Goal: Task Accomplishment & Management: Complete application form

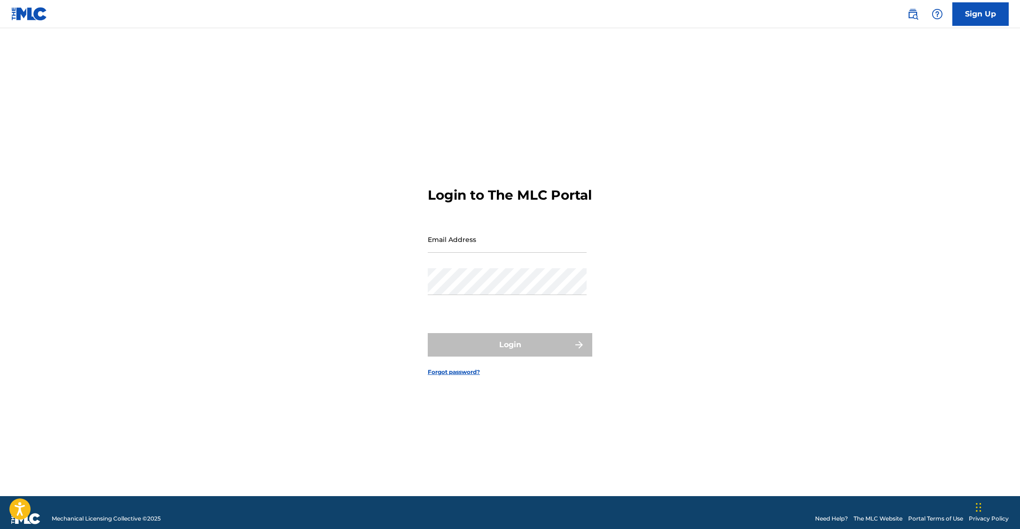
click at [516, 250] on input "Email Address" at bounding box center [507, 239] width 159 height 27
type input "[PERSON_NAME][EMAIL_ADDRESS][DOMAIN_NAME]"
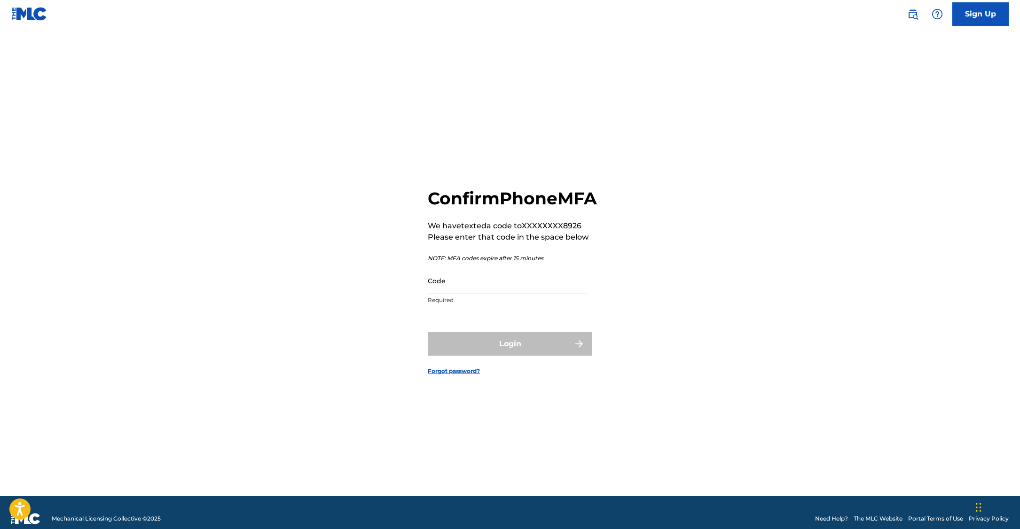
click at [502, 294] on input "Code" at bounding box center [507, 280] width 159 height 27
type input "534628"
click at [510, 356] on button "Login" at bounding box center [510, 343] width 164 height 23
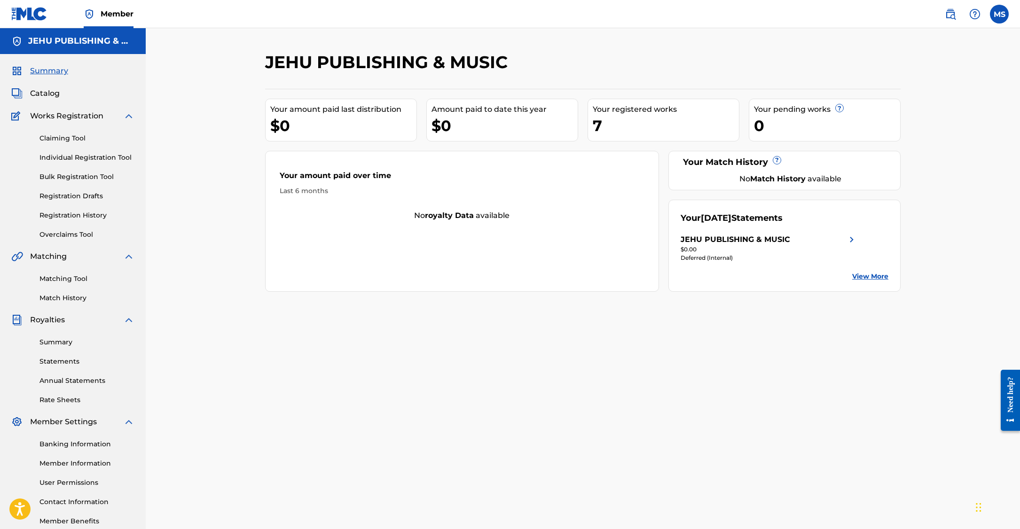
click at [46, 91] on span "Catalog" at bounding box center [45, 93] width 30 height 11
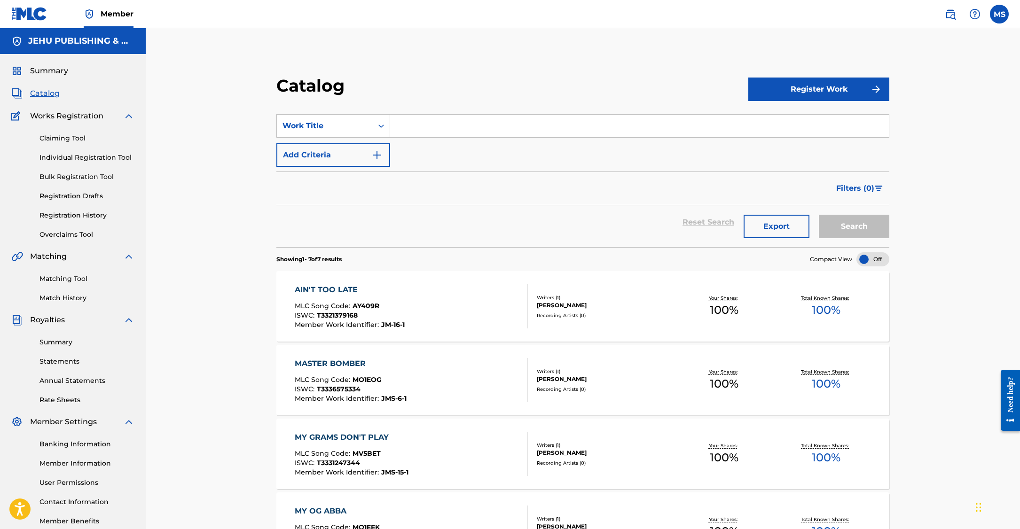
click at [832, 87] on button "Register Work" at bounding box center [818, 89] width 141 height 23
click at [786, 114] on link "Individual" at bounding box center [818, 120] width 141 height 23
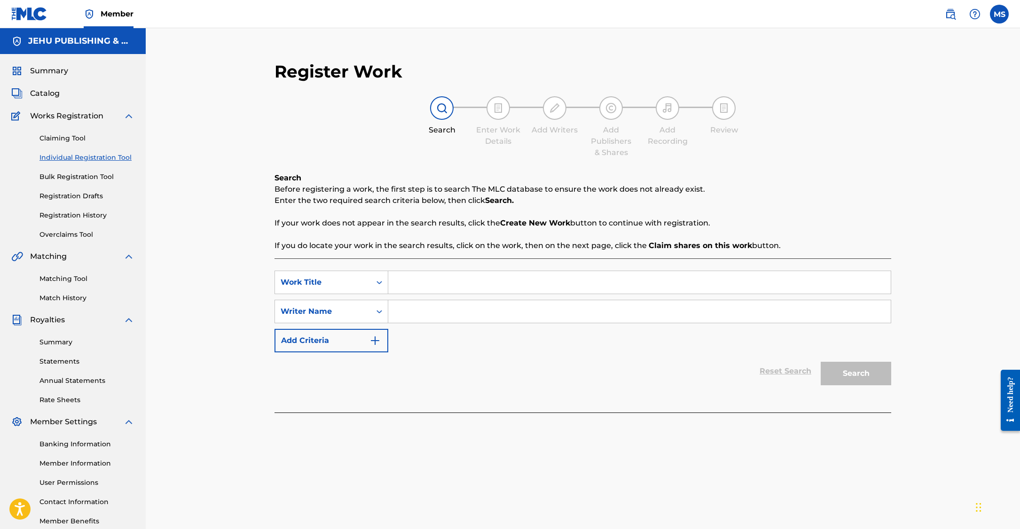
click at [469, 282] on input "Search Form" at bounding box center [639, 282] width 502 height 23
type input "Remember Me"
type input "Michael Lane Spears"
click at [852, 370] on button "Search" at bounding box center [855, 373] width 70 height 23
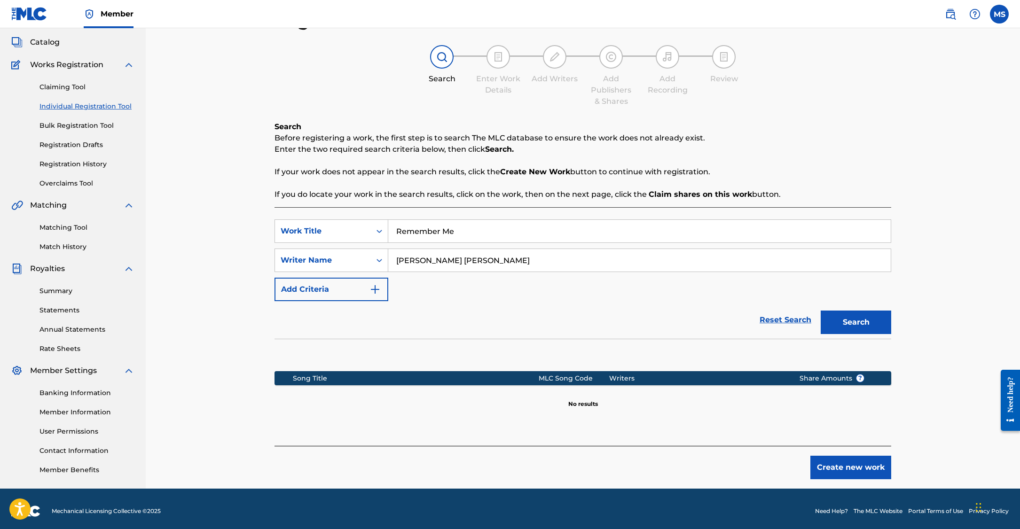
scroll to position [56, 0]
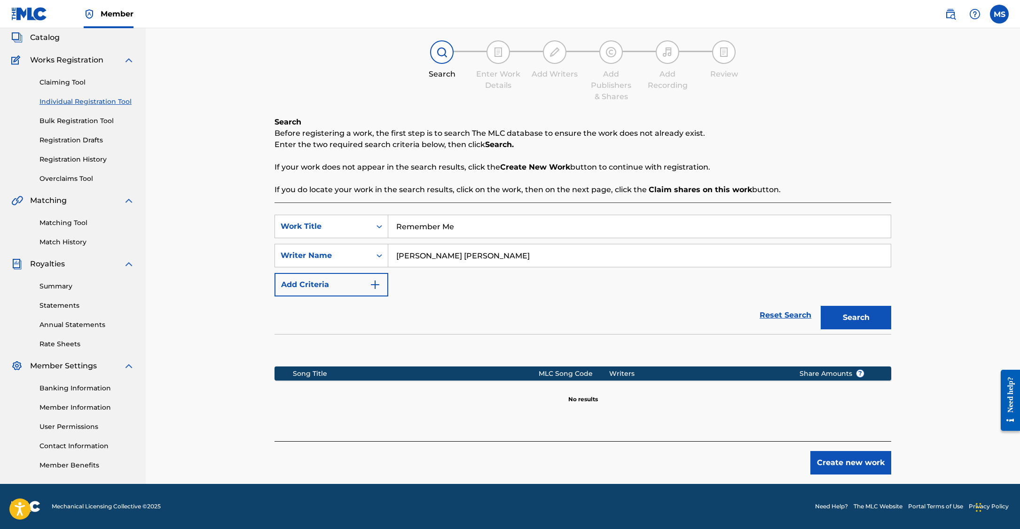
click at [852, 461] on button "Create new work" at bounding box center [850, 462] width 81 height 23
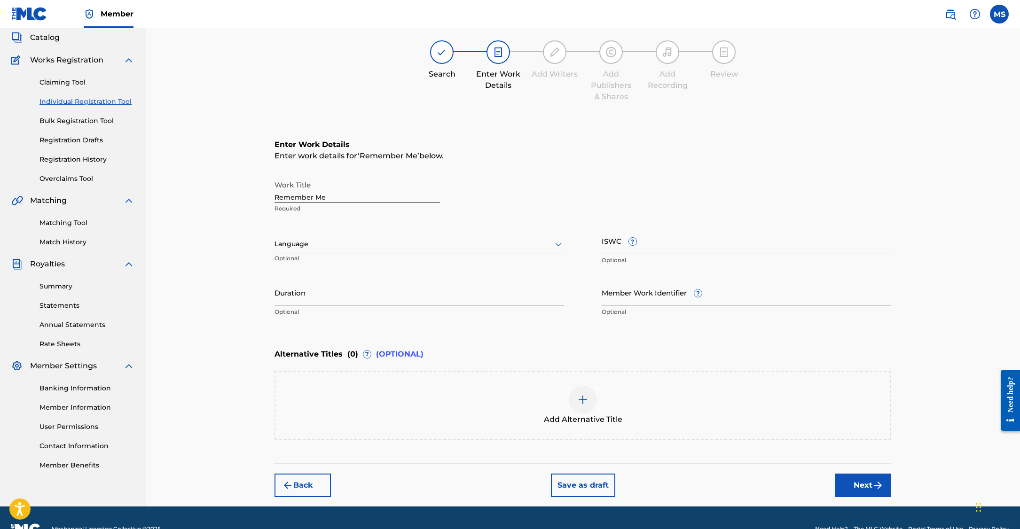
click at [375, 246] on div at bounding box center [418, 244] width 289 height 12
click at [371, 258] on div "English" at bounding box center [419, 264] width 289 height 21
click at [651, 250] on input "ISWC ?" at bounding box center [746, 240] width 289 height 27
paste input "T3341513400"
type input "T3341513400"
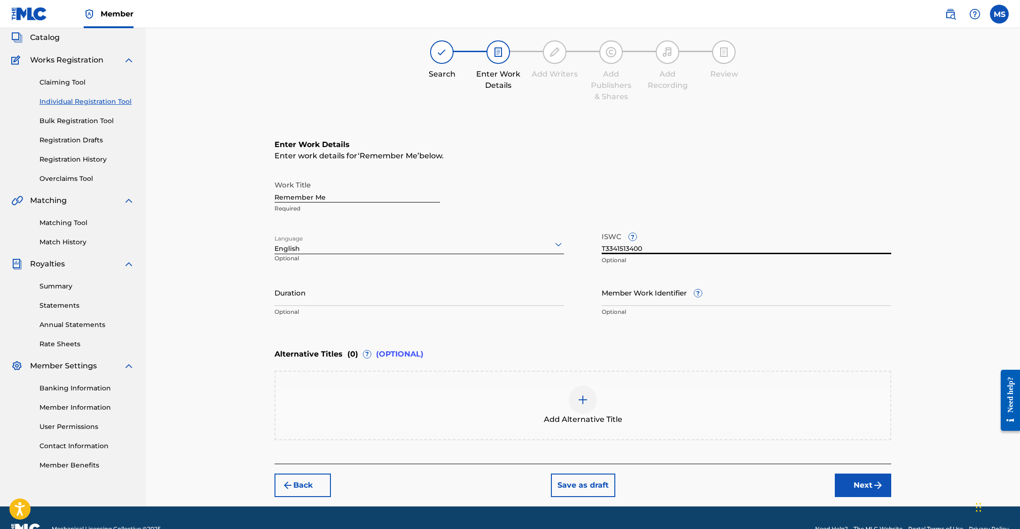
click at [380, 297] on input "Duration" at bounding box center [418, 292] width 289 height 27
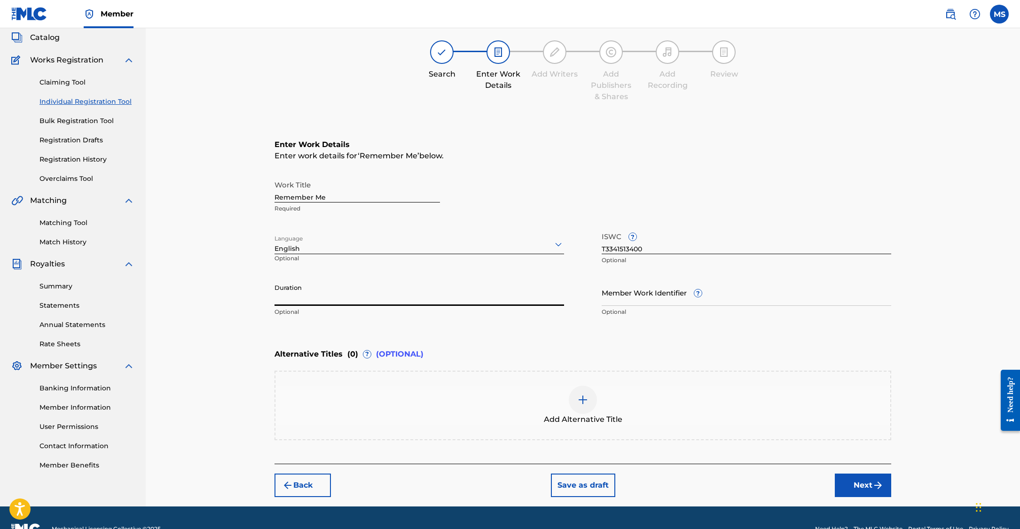
click at [623, 297] on input "Member Work Identifier ?" at bounding box center [746, 292] width 289 height 27
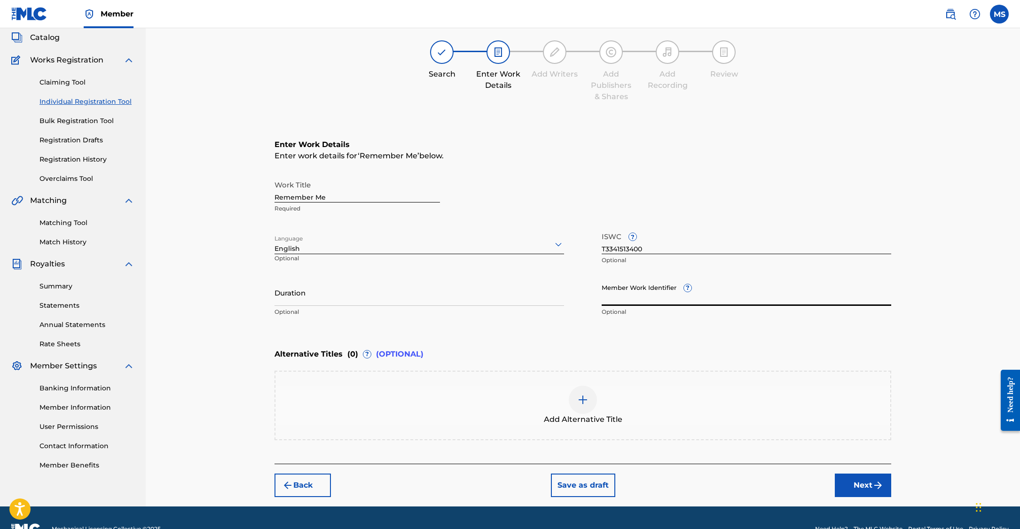
paste input "JMS-21-1"
type input "JMS-21-1"
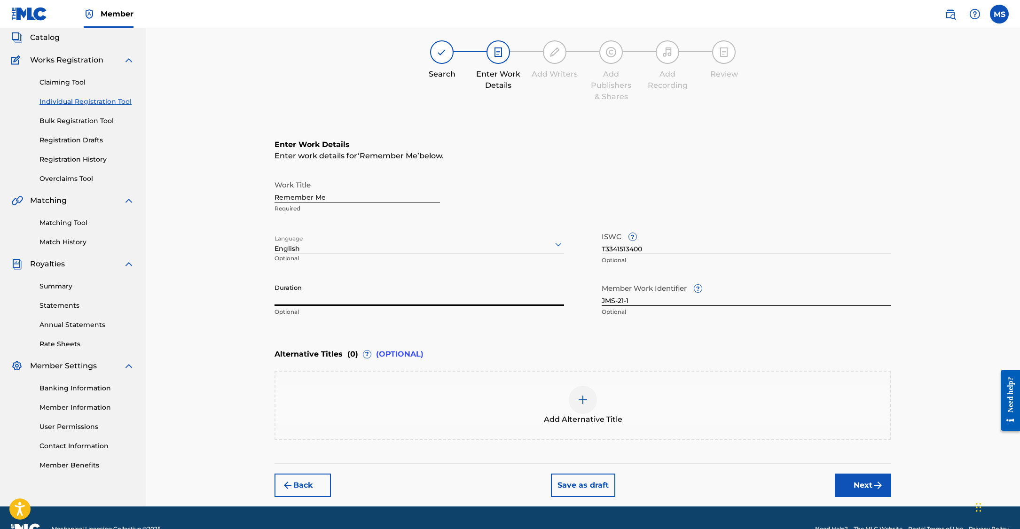
click at [398, 299] on input "Duration" at bounding box center [418, 292] width 289 height 27
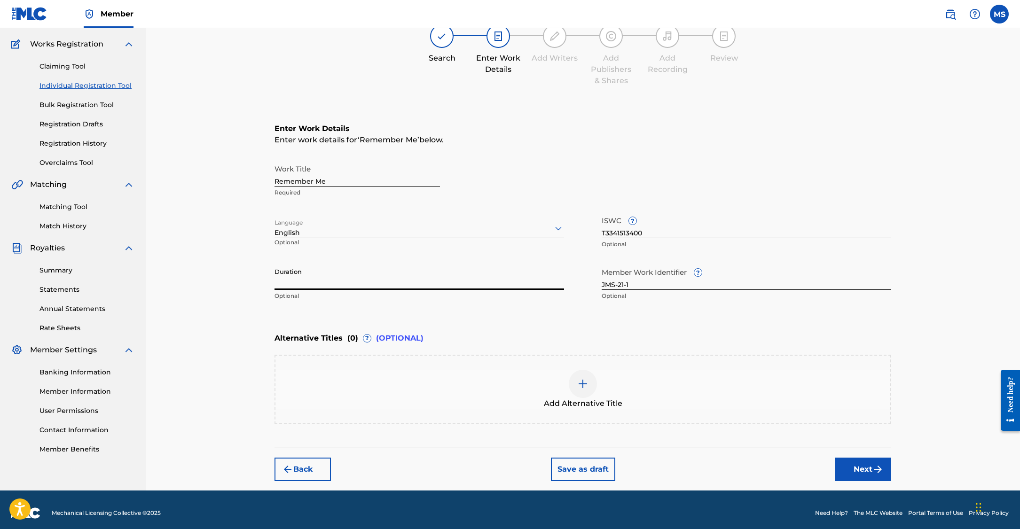
scroll to position [72, 0]
click at [864, 469] on button "Next" at bounding box center [863, 468] width 56 height 23
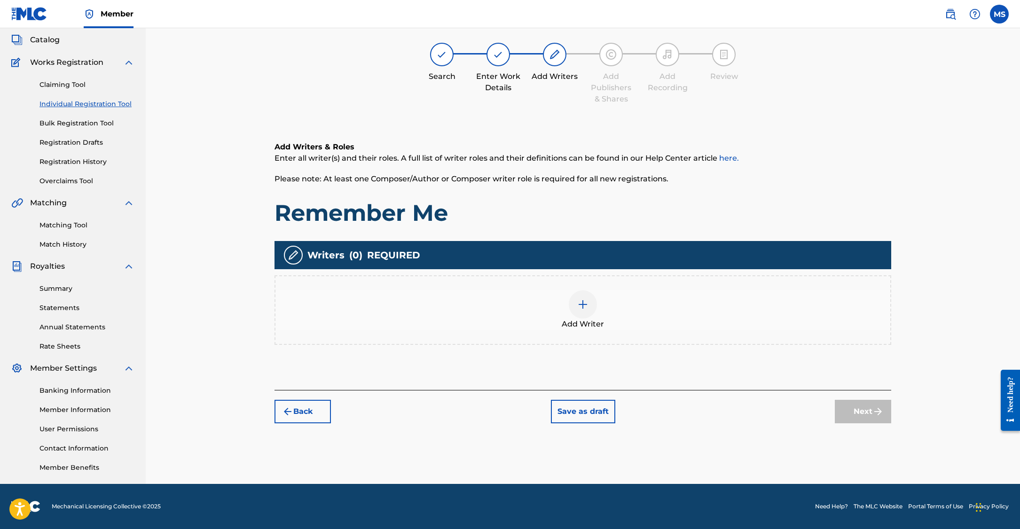
scroll to position [42, 0]
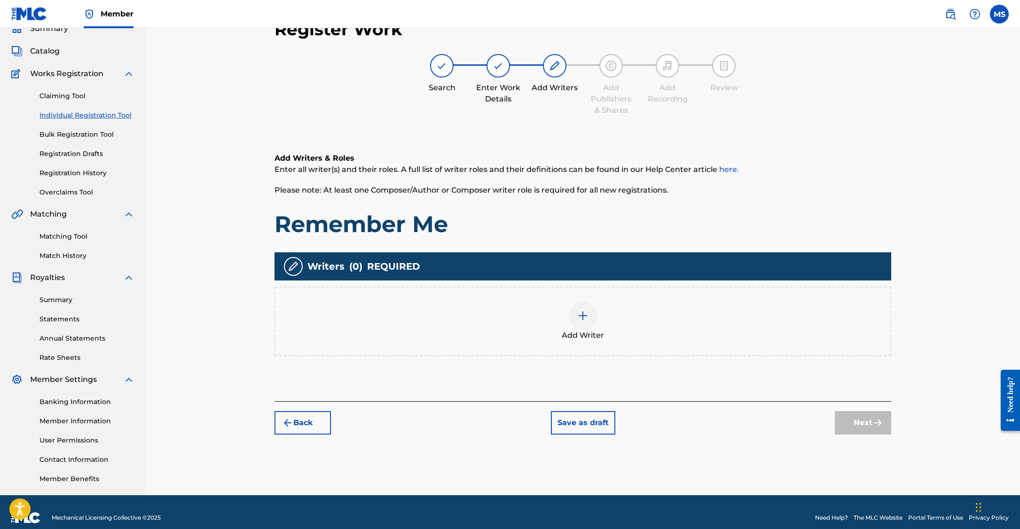
click at [586, 315] on img at bounding box center [582, 315] width 11 height 11
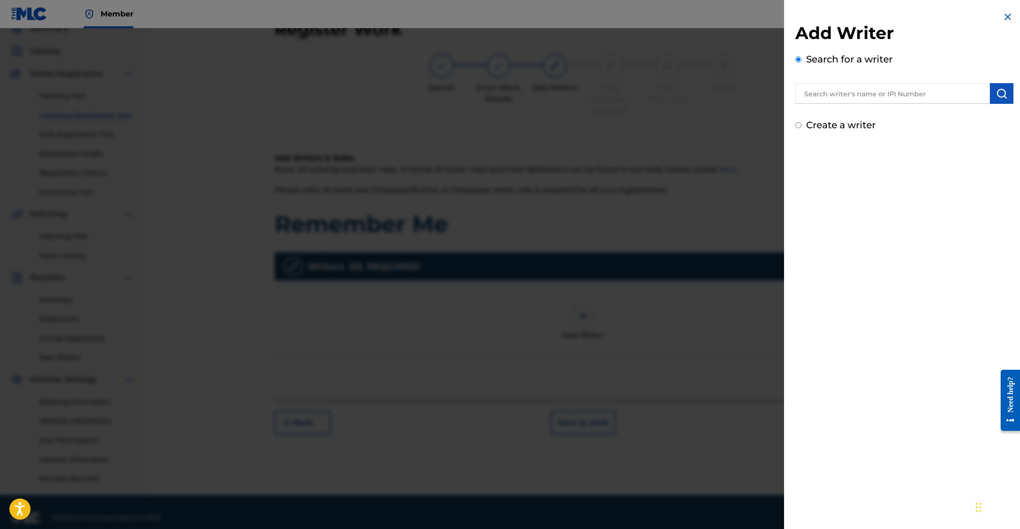
click at [880, 99] on input "text" at bounding box center [892, 93] width 195 height 21
type input "Michael Lane Spears"
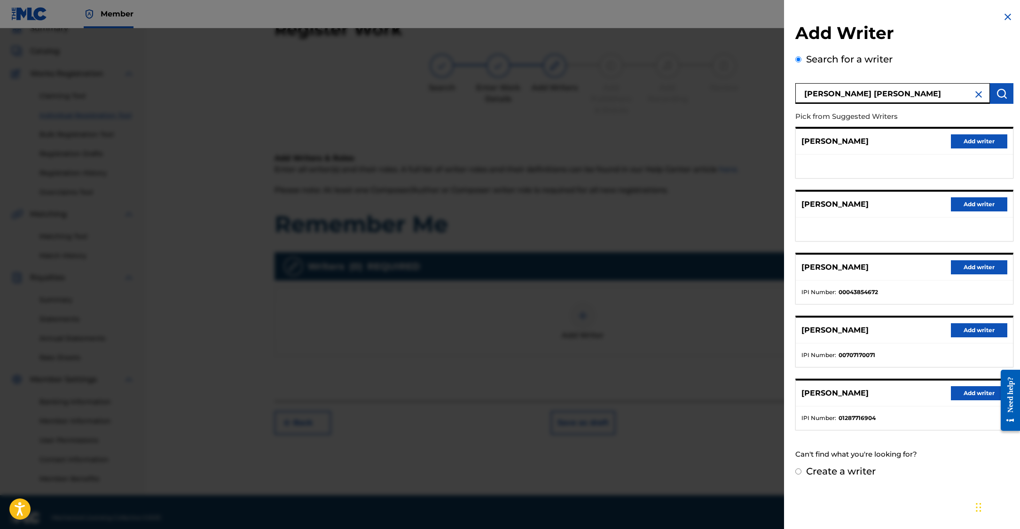
click at [970, 391] on button "Add writer" at bounding box center [979, 393] width 56 height 14
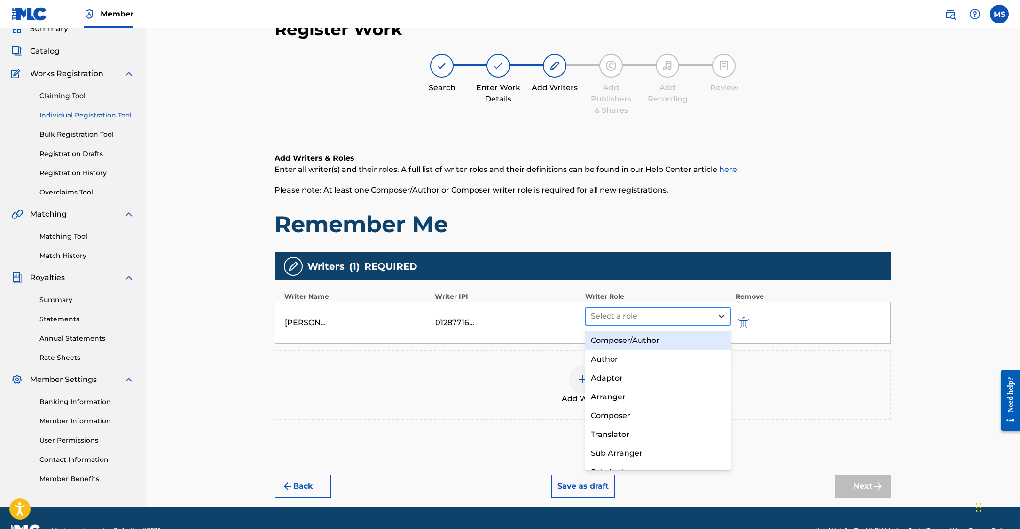
click at [720, 315] on icon at bounding box center [721, 316] width 9 height 9
click at [701, 343] on div "Composer/Author" at bounding box center [658, 340] width 146 height 19
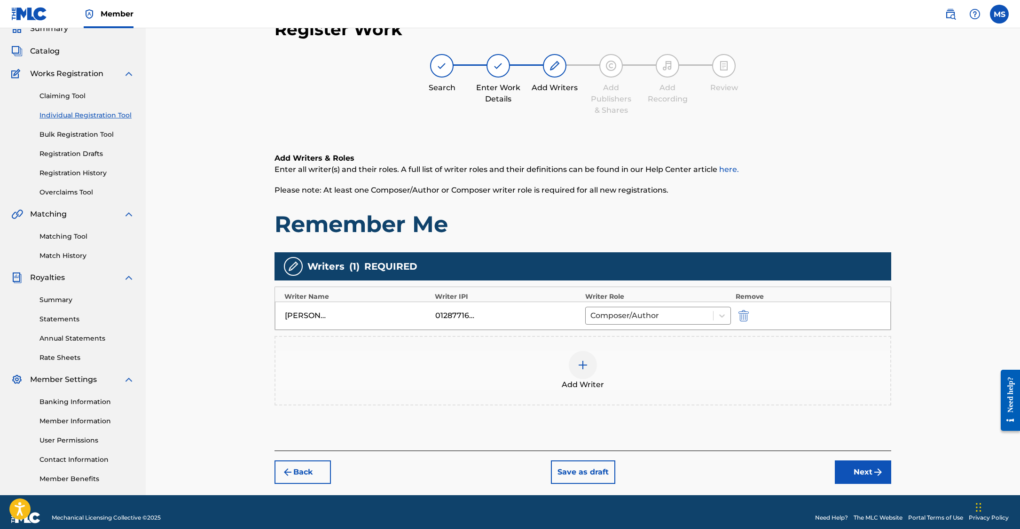
scroll to position [54, 0]
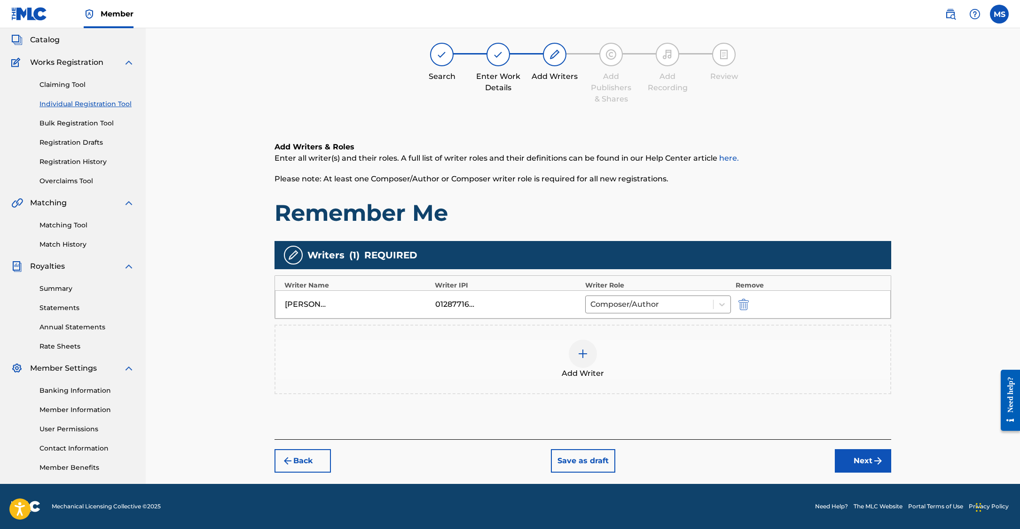
click at [867, 456] on button "Next" at bounding box center [863, 460] width 56 height 23
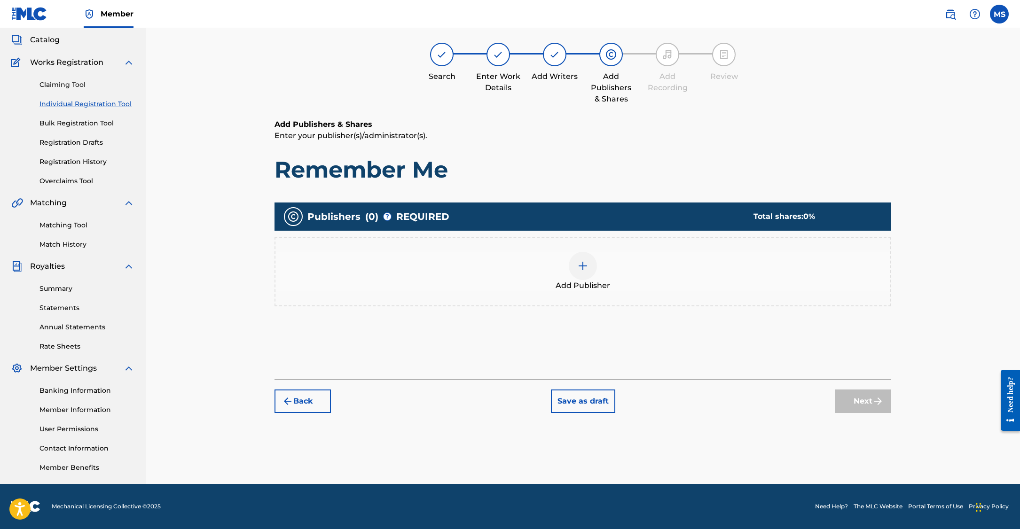
scroll to position [42, 0]
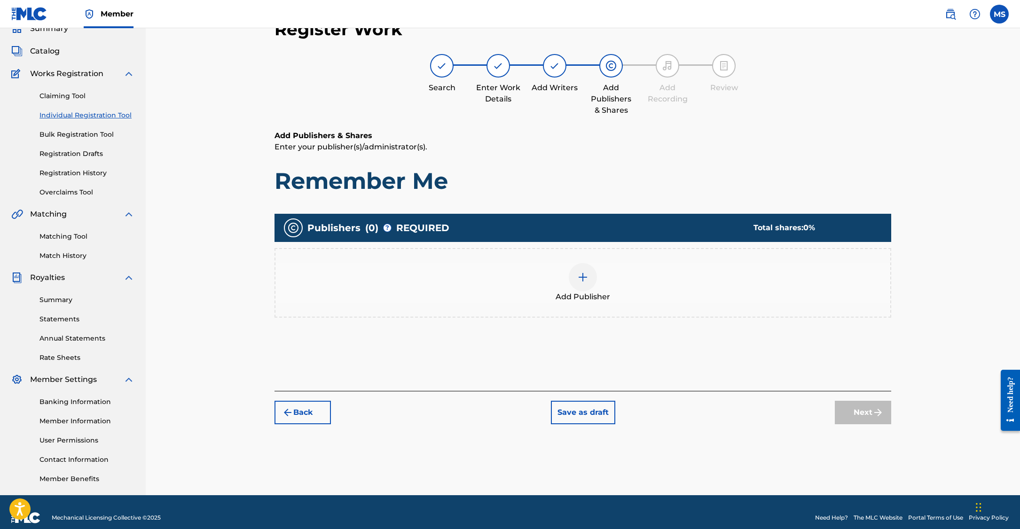
click at [586, 282] on div at bounding box center [583, 277] width 28 height 28
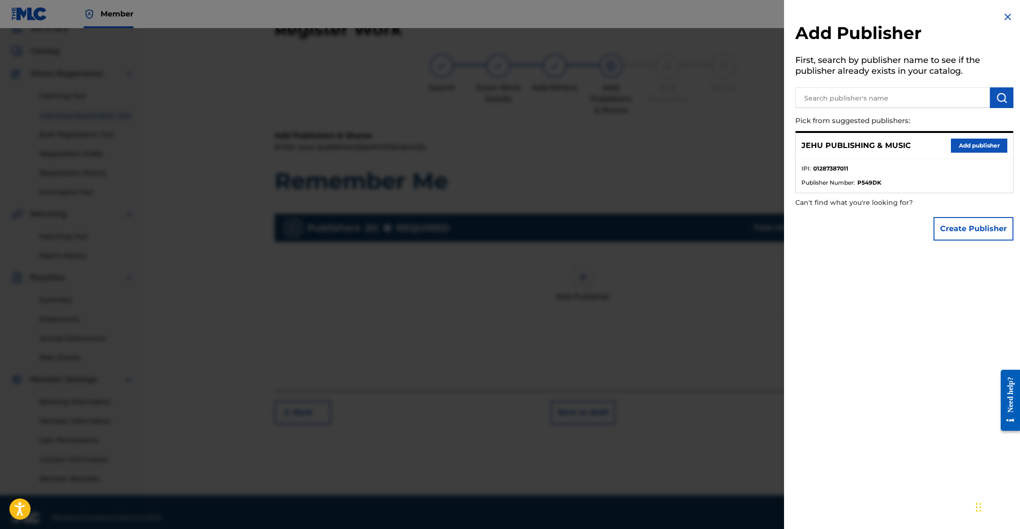
click at [983, 146] on button "Add publisher" at bounding box center [979, 146] width 56 height 14
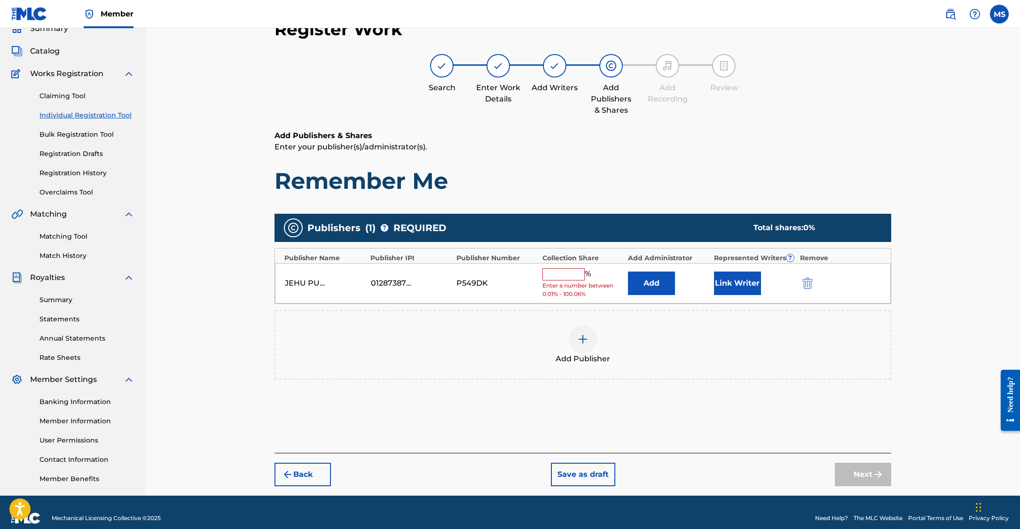
click at [573, 274] on input "text" at bounding box center [563, 274] width 42 height 12
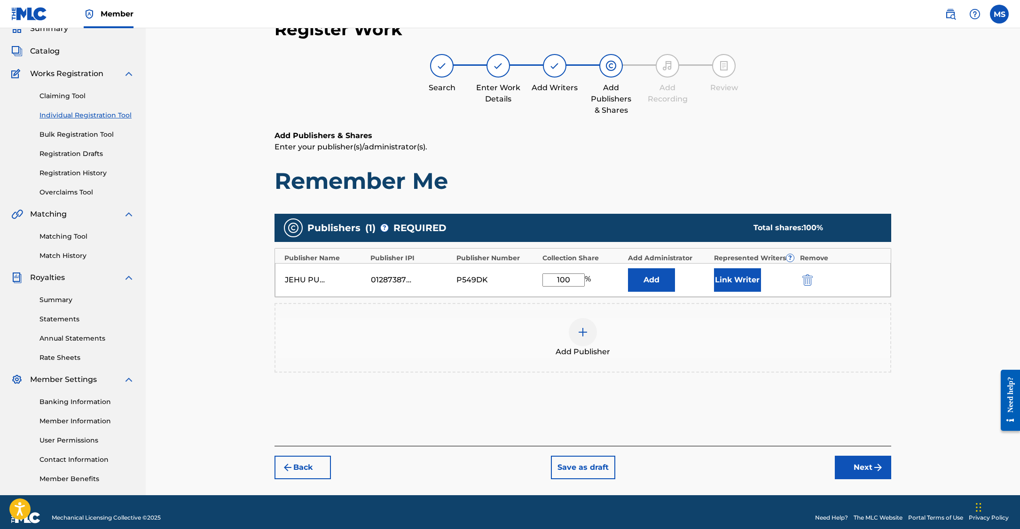
type input "100"
click at [731, 280] on button "Link Writer" at bounding box center [737, 279] width 47 height 23
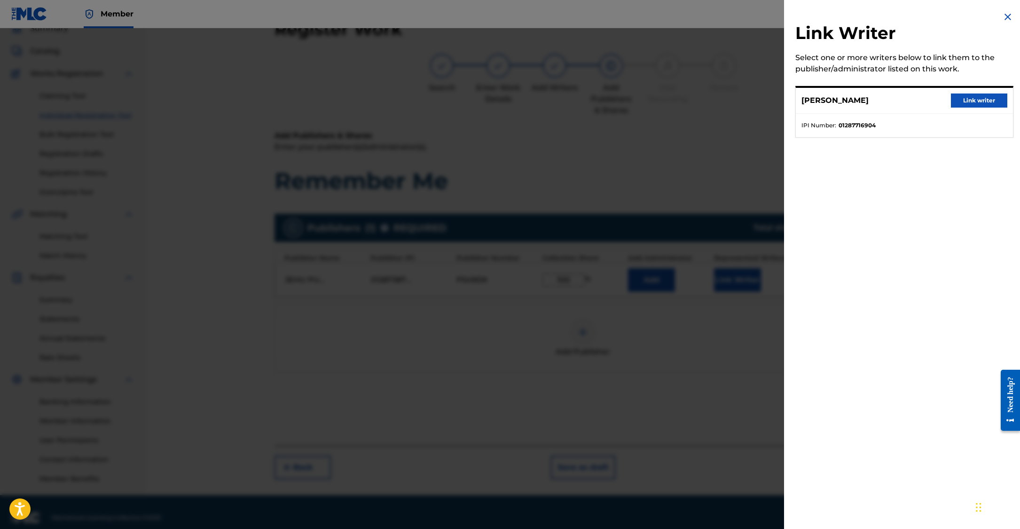
click at [966, 97] on button "Link writer" at bounding box center [979, 101] width 56 height 14
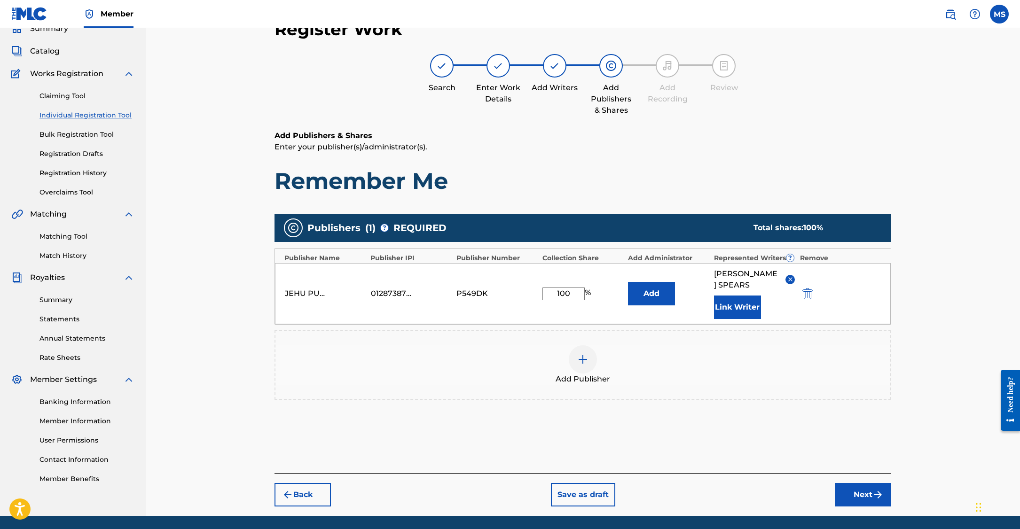
click at [868, 492] on button "Next" at bounding box center [863, 494] width 56 height 23
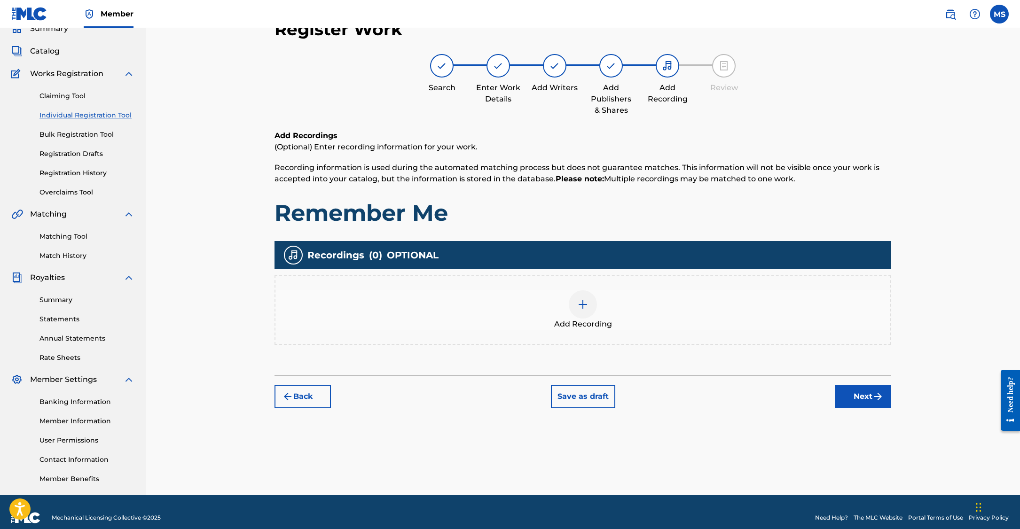
click at [873, 397] on img "submit" at bounding box center [877, 396] width 11 height 11
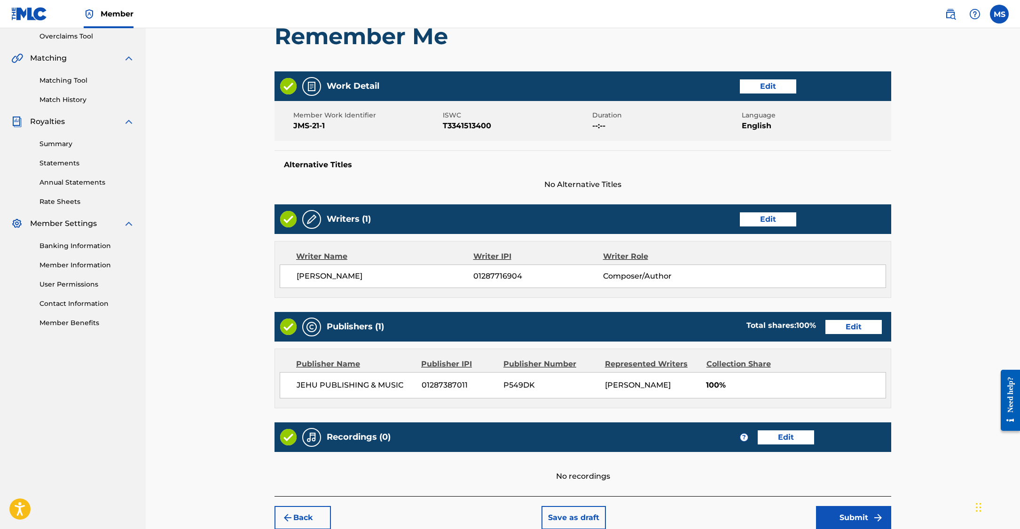
scroll to position [203, 0]
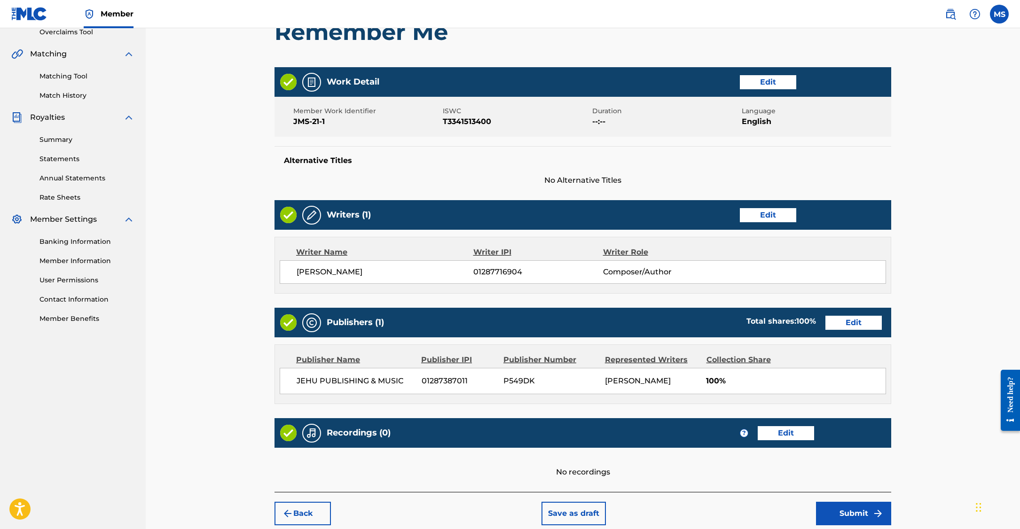
click at [775, 80] on button "Edit" at bounding box center [768, 82] width 56 height 14
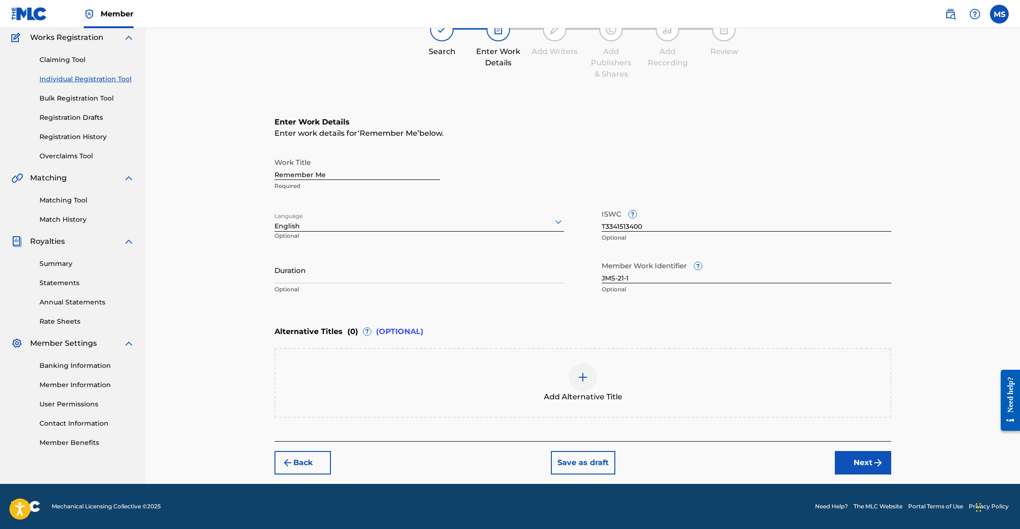
click at [319, 465] on button "Back" at bounding box center [302, 462] width 56 height 23
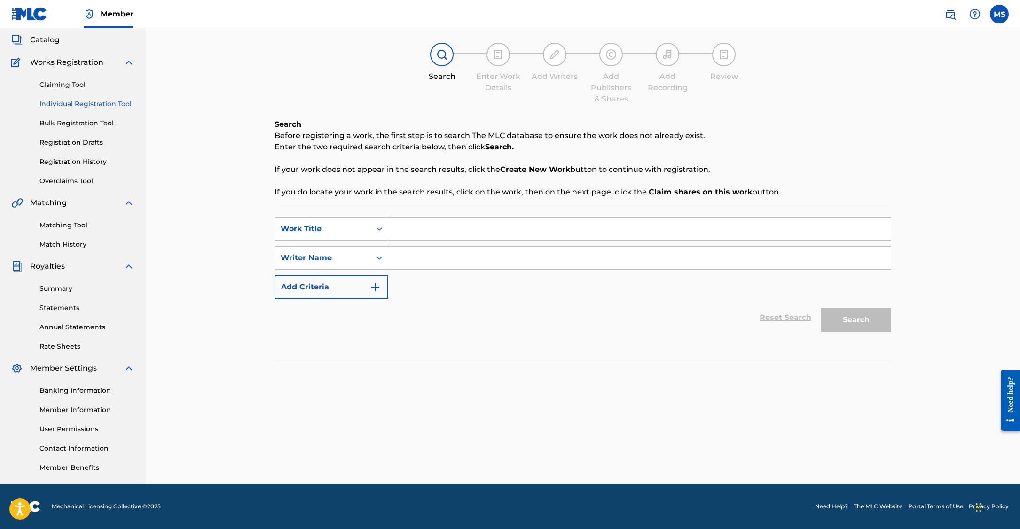
scroll to position [54, 0]
click at [432, 147] on p "Enter the two required search criteria below, then click Search." at bounding box center [582, 146] width 617 height 11
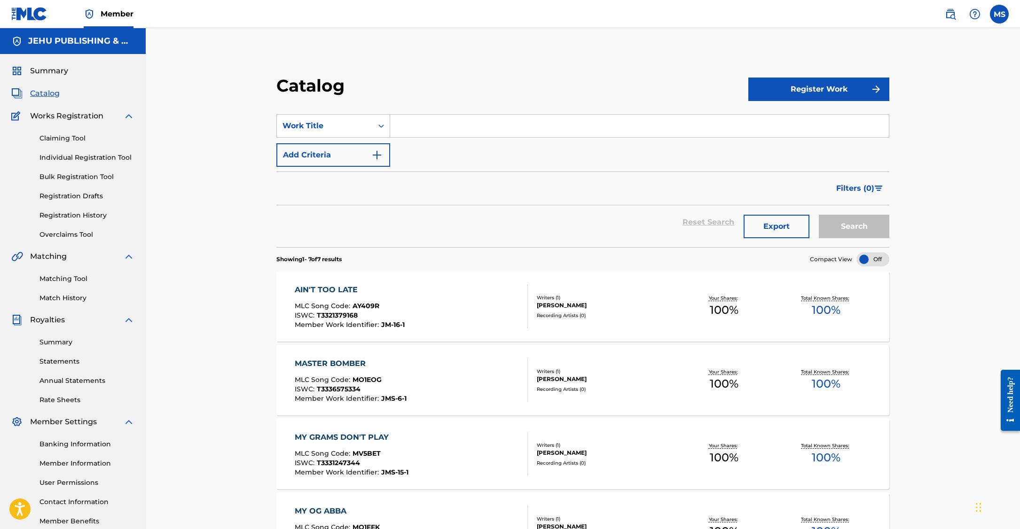
click at [60, 157] on link "Individual Registration Tool" at bounding box center [86, 158] width 95 height 10
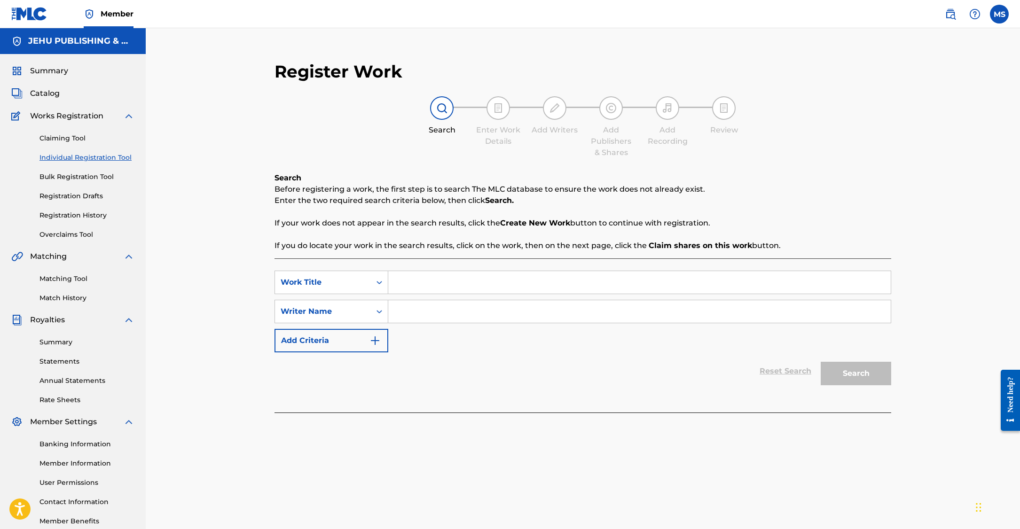
click at [61, 195] on link "Registration Drafts" at bounding box center [86, 196] width 95 height 10
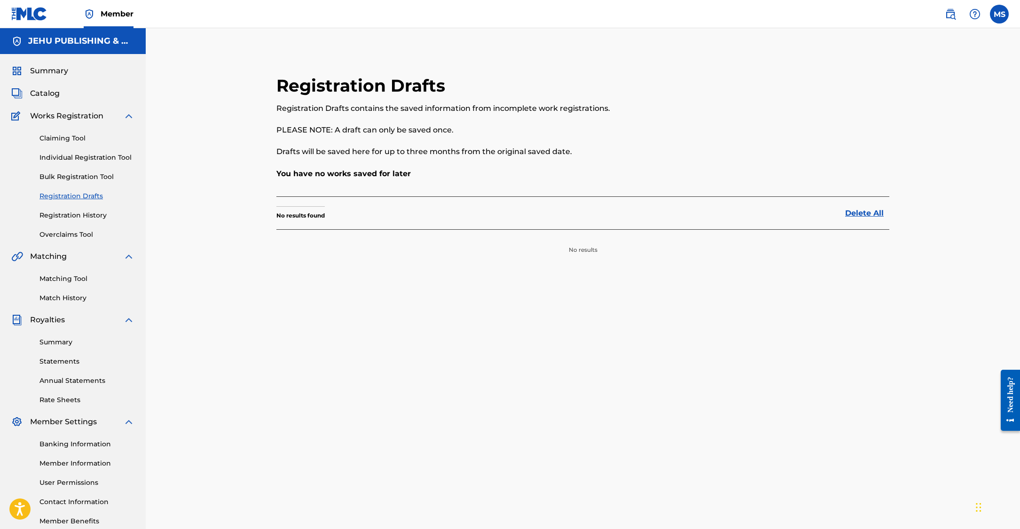
click at [81, 172] on link "Bulk Registration Tool" at bounding box center [86, 177] width 95 height 10
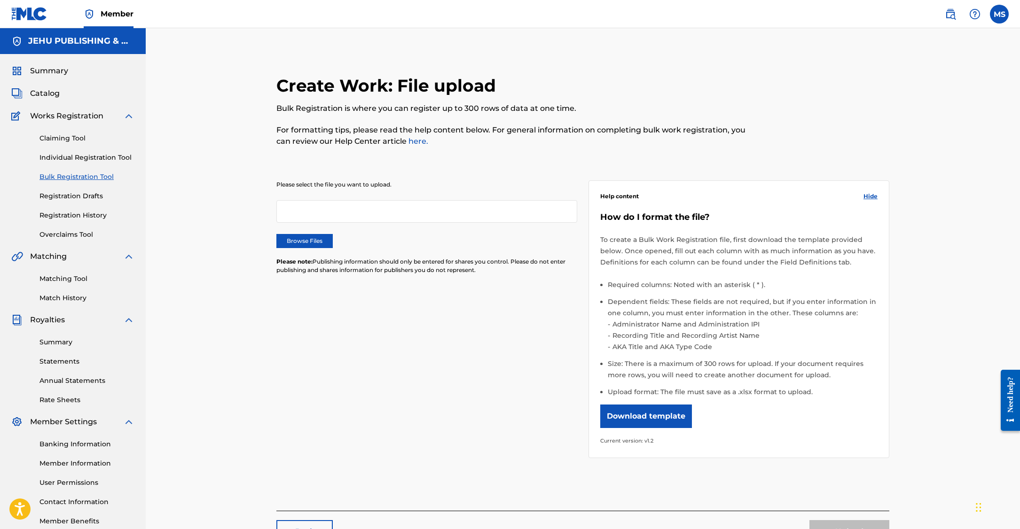
click at [69, 217] on link "Registration History" at bounding box center [86, 216] width 95 height 10
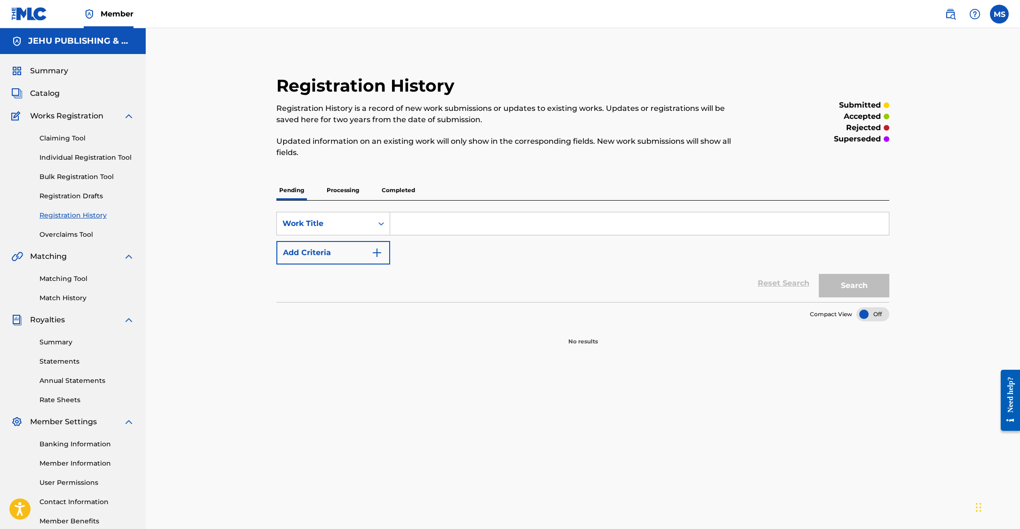
click at [339, 186] on p "Processing" at bounding box center [343, 190] width 38 height 20
click at [395, 190] on p "Completed" at bounding box center [398, 190] width 39 height 20
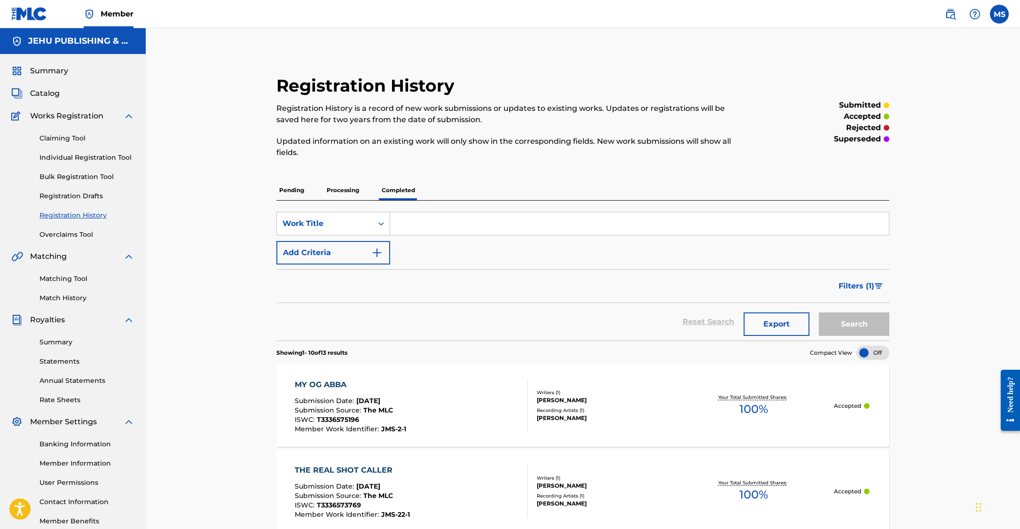
click at [297, 191] on p "Pending" at bounding box center [291, 190] width 31 height 20
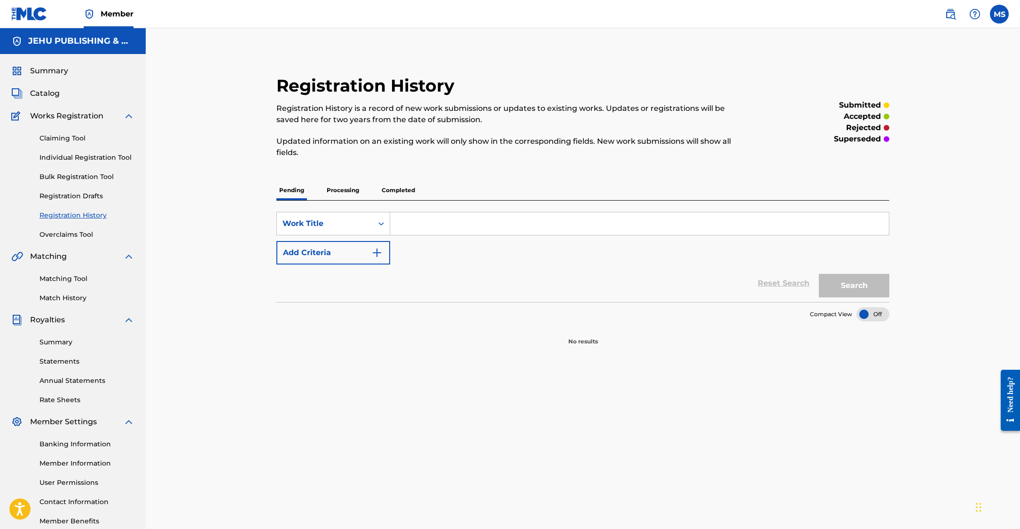
click at [420, 228] on input "Search Form" at bounding box center [639, 223] width 499 height 23
click at [52, 92] on span "Catalog" at bounding box center [45, 93] width 30 height 11
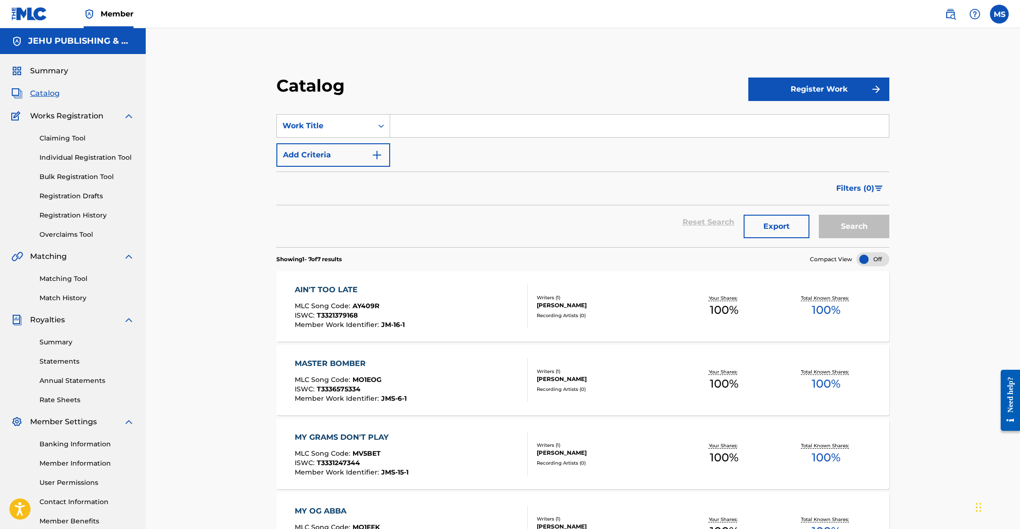
click at [871, 86] on img "submit" at bounding box center [875, 89] width 11 height 11
click at [798, 117] on link "Individual" at bounding box center [818, 120] width 141 height 23
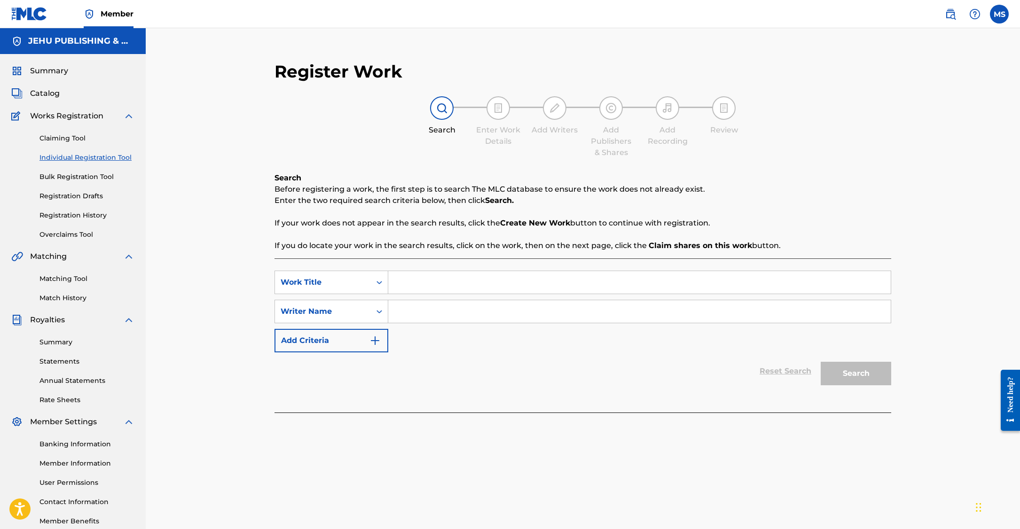
click at [596, 277] on input "Search Form" at bounding box center [639, 282] width 502 height 23
type input "Remember Me"
type input "Michael Lane Spears"
click at [820, 362] on button "Search" at bounding box center [855, 373] width 70 height 23
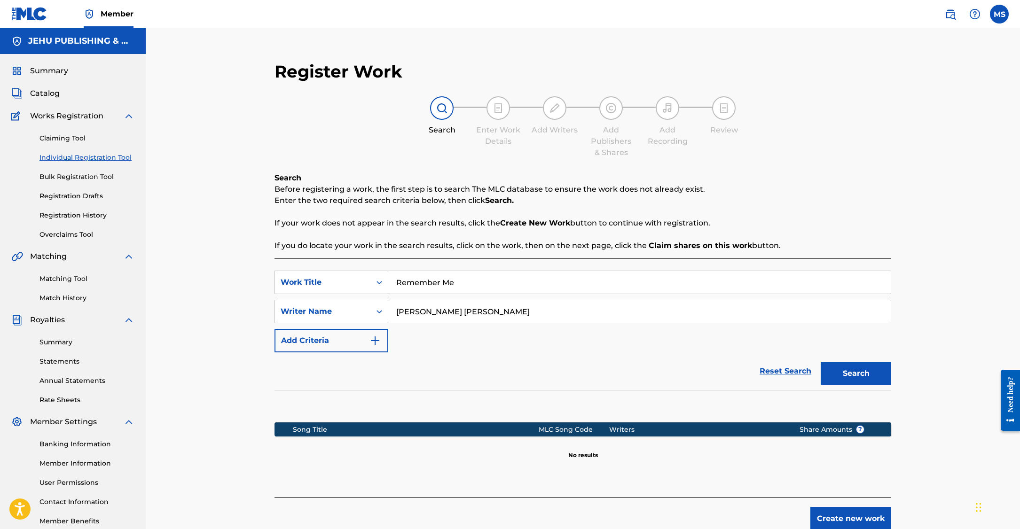
click at [854, 524] on button "Create new work" at bounding box center [850, 518] width 81 height 23
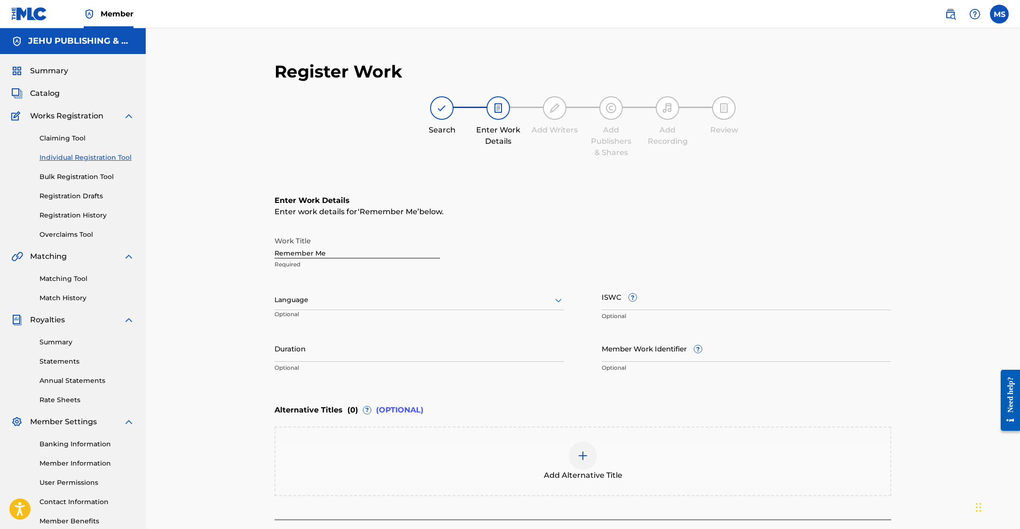
click at [337, 306] on div "Language" at bounding box center [418, 300] width 289 height 20
click at [336, 318] on div "English" at bounding box center [419, 320] width 289 height 21
click at [671, 305] on input "ISWC ?" at bounding box center [746, 296] width 289 height 27
paste input "JMS-21-1"
type input "JMS-21-1"
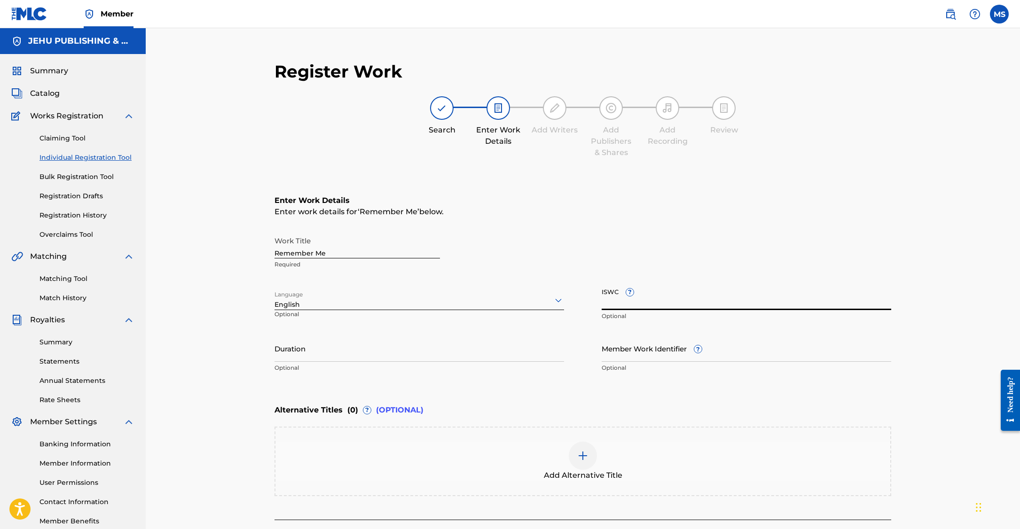
click at [658, 357] on input "Member Work Identifier ?" at bounding box center [746, 348] width 289 height 27
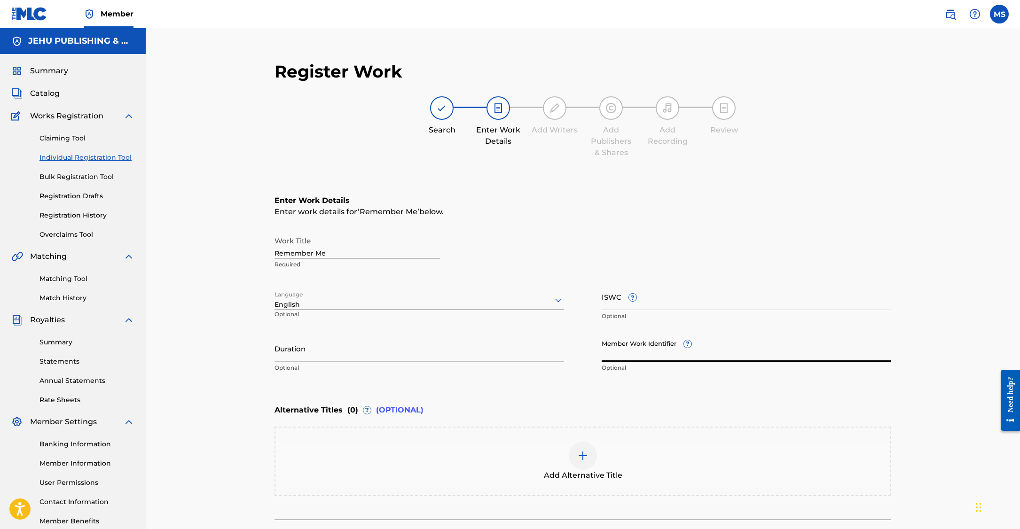
paste input "JMS-21-1"
type input "JMS-21-1"
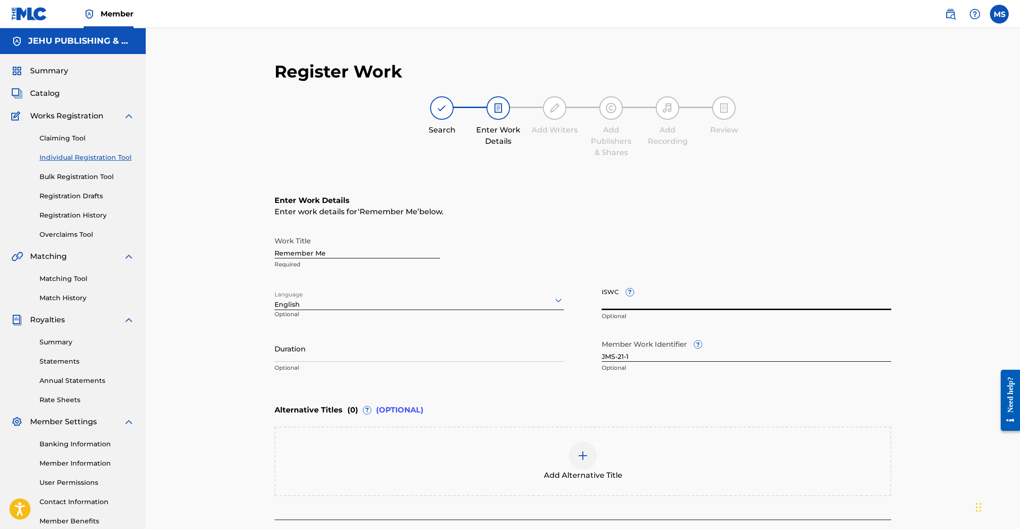
click at [654, 302] on input "ISWC ?" at bounding box center [746, 296] width 289 height 27
paste input "T3341513400"
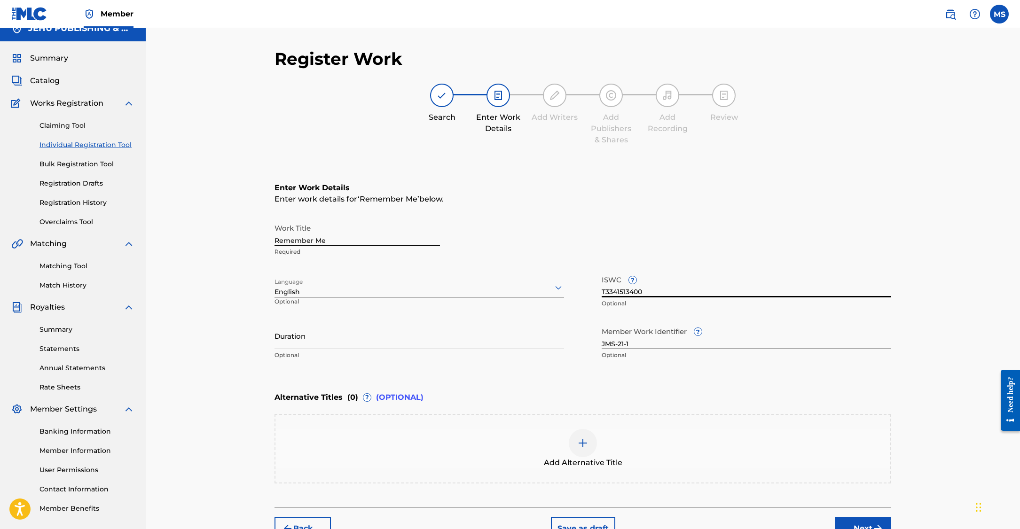
scroll to position [78, 0]
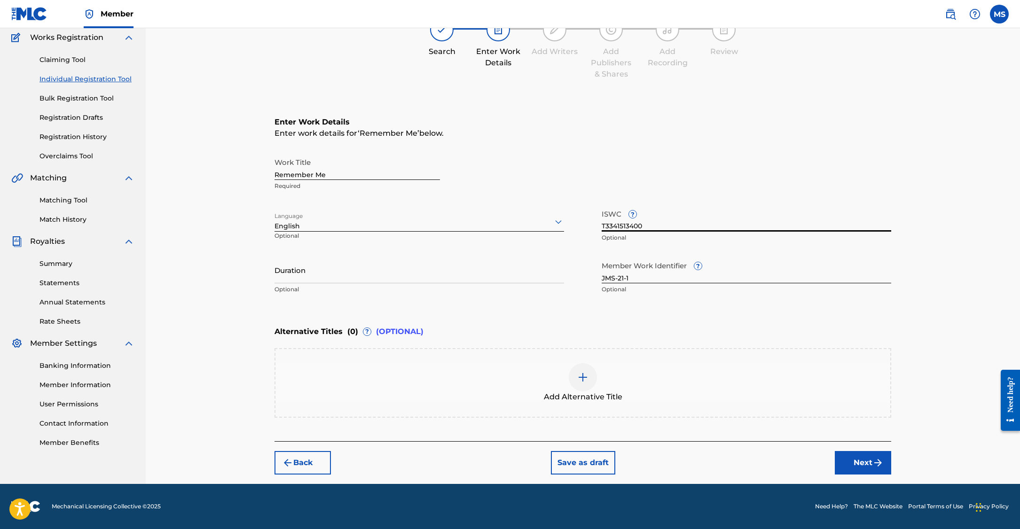
type input "T3341513400"
click at [865, 466] on button "Next" at bounding box center [863, 462] width 56 height 23
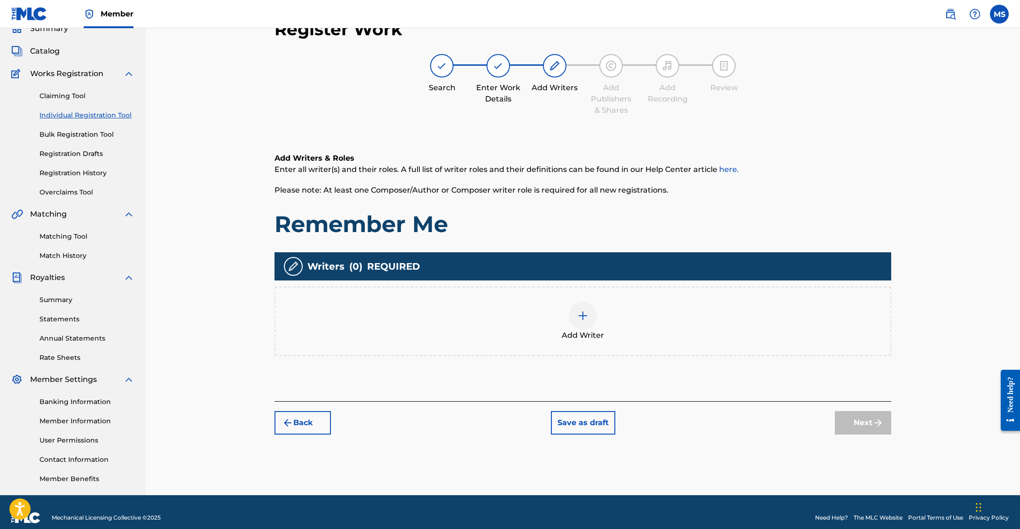
click at [587, 317] on img at bounding box center [582, 315] width 11 height 11
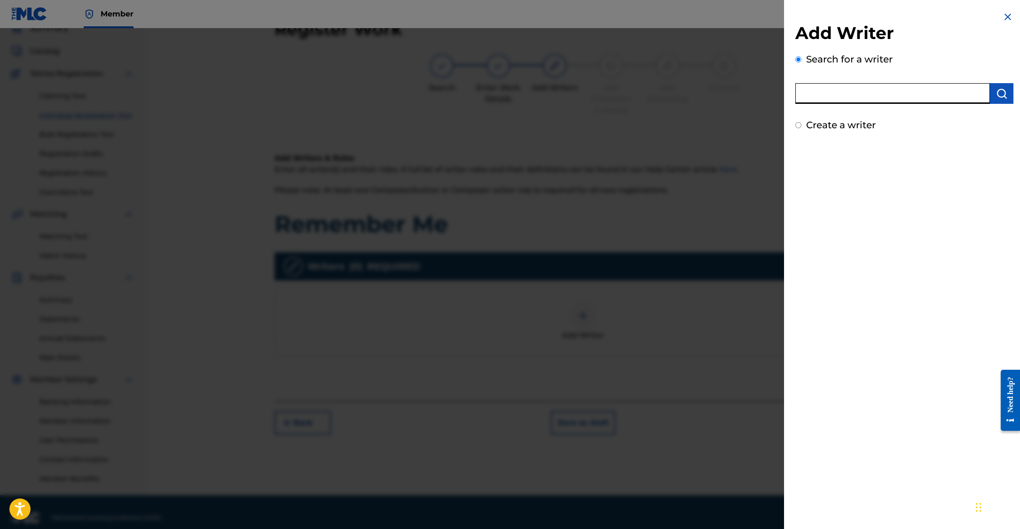
click at [891, 98] on input "text" at bounding box center [892, 93] width 195 height 21
type input "[PERSON_NAME]"
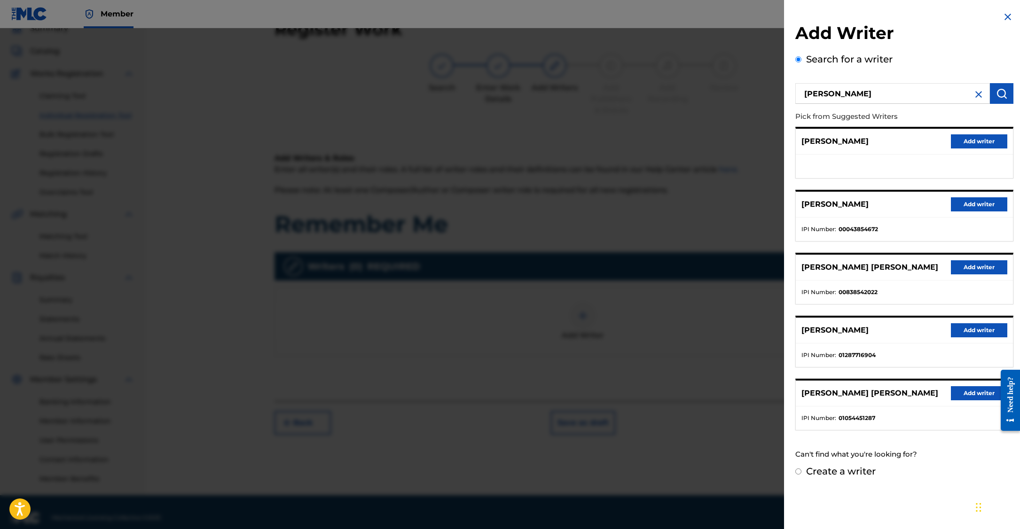
click at [984, 329] on button "Add writer" at bounding box center [979, 330] width 56 height 14
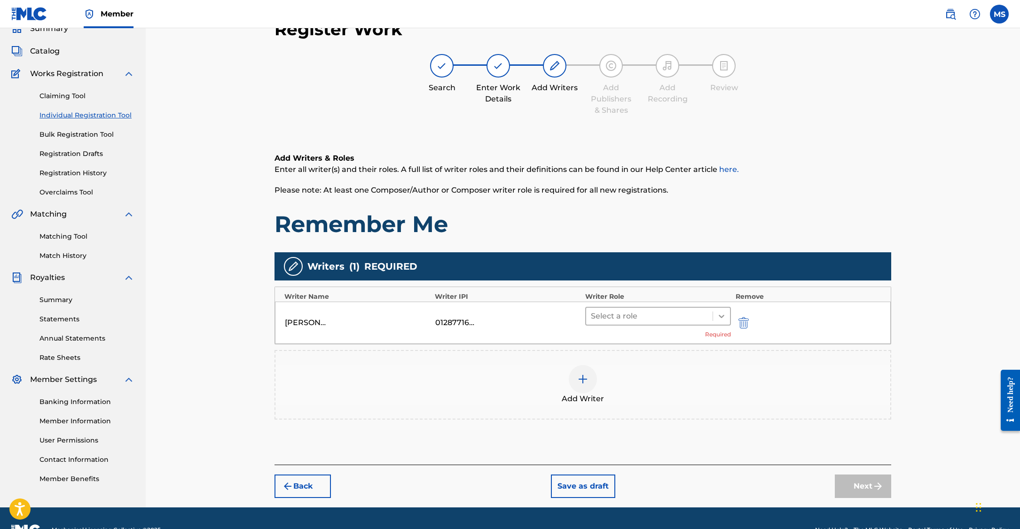
click at [726, 318] on div at bounding box center [721, 316] width 17 height 17
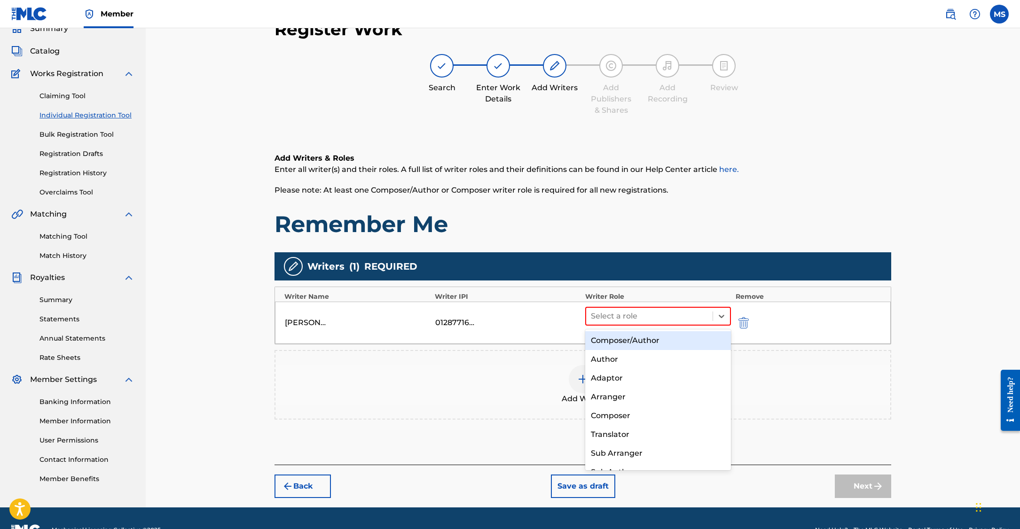
click at [718, 336] on div "Composer/Author" at bounding box center [658, 340] width 146 height 19
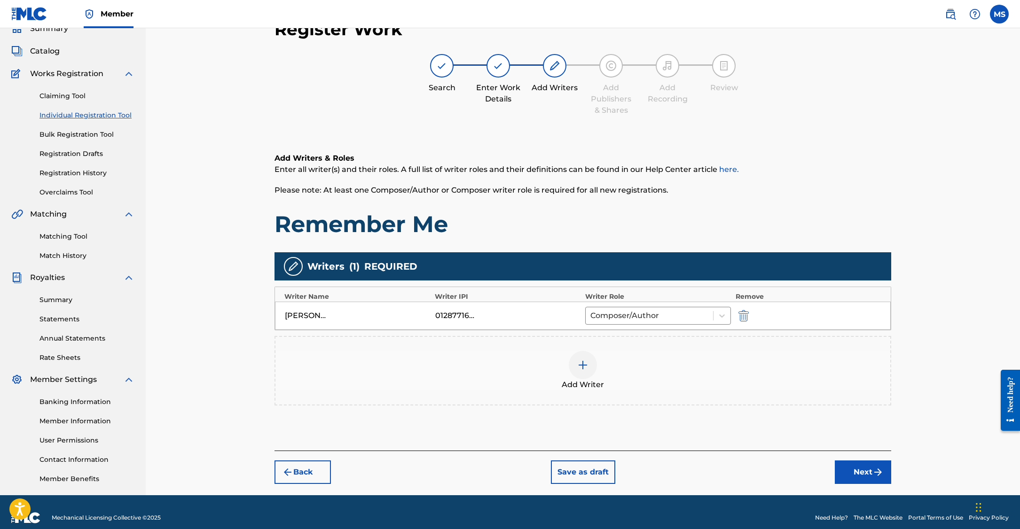
click at [863, 475] on button "Next" at bounding box center [863, 472] width 56 height 23
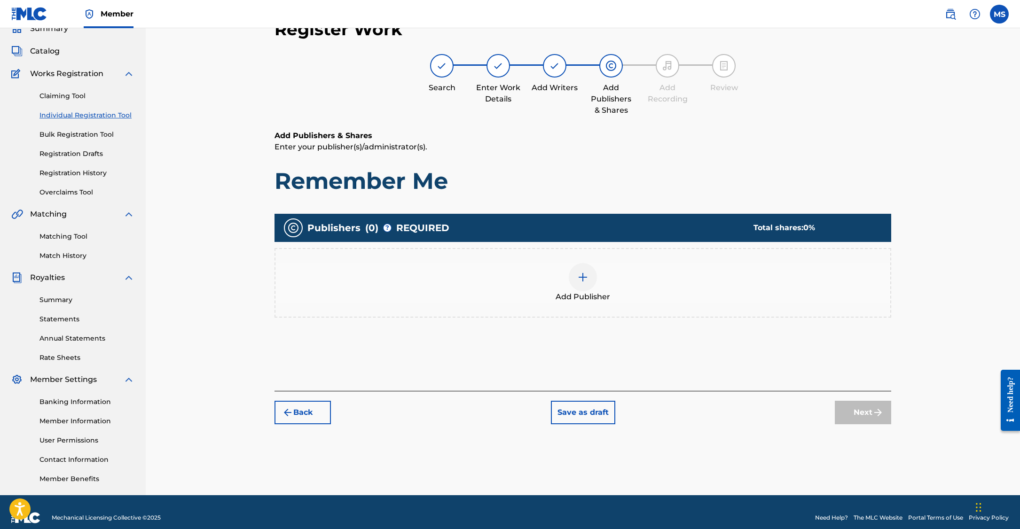
click at [586, 279] on img at bounding box center [582, 277] width 11 height 11
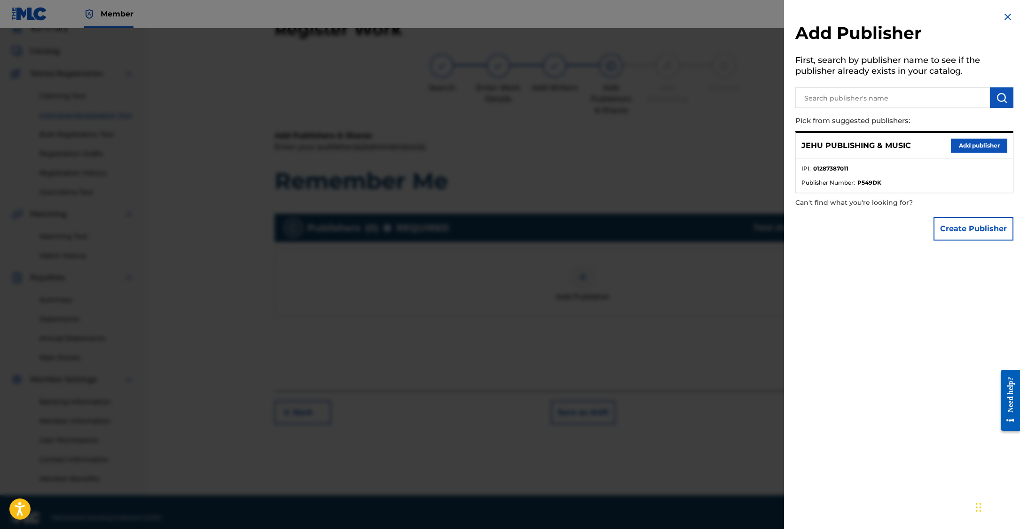
click at [971, 143] on button "Add publisher" at bounding box center [979, 146] width 56 height 14
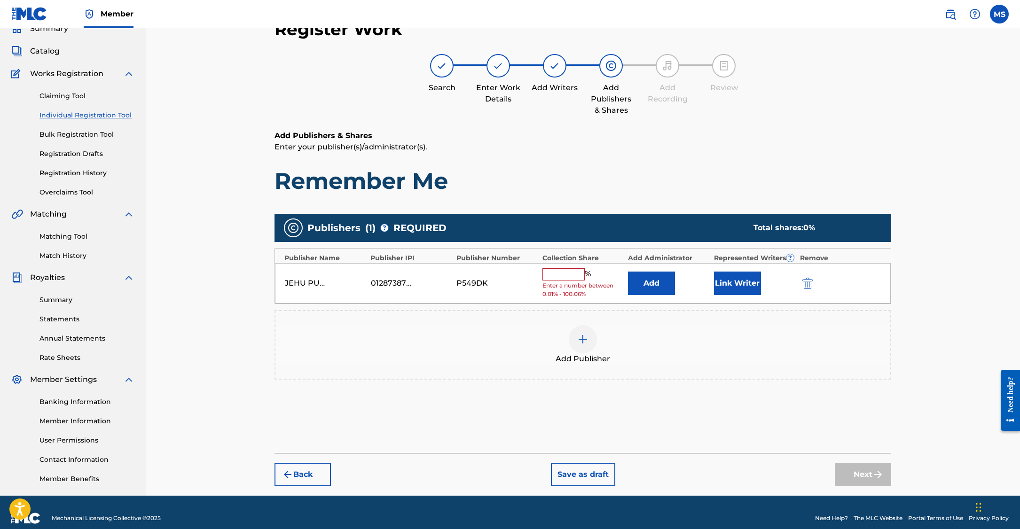
click at [578, 276] on input "text" at bounding box center [563, 274] width 42 height 12
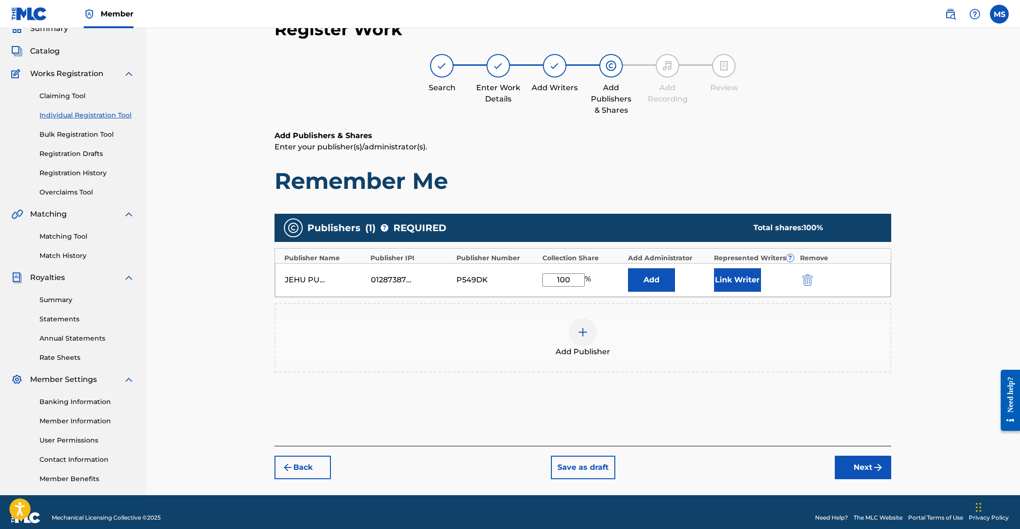
type input "100"
click at [728, 275] on button "Link Writer" at bounding box center [737, 279] width 47 height 23
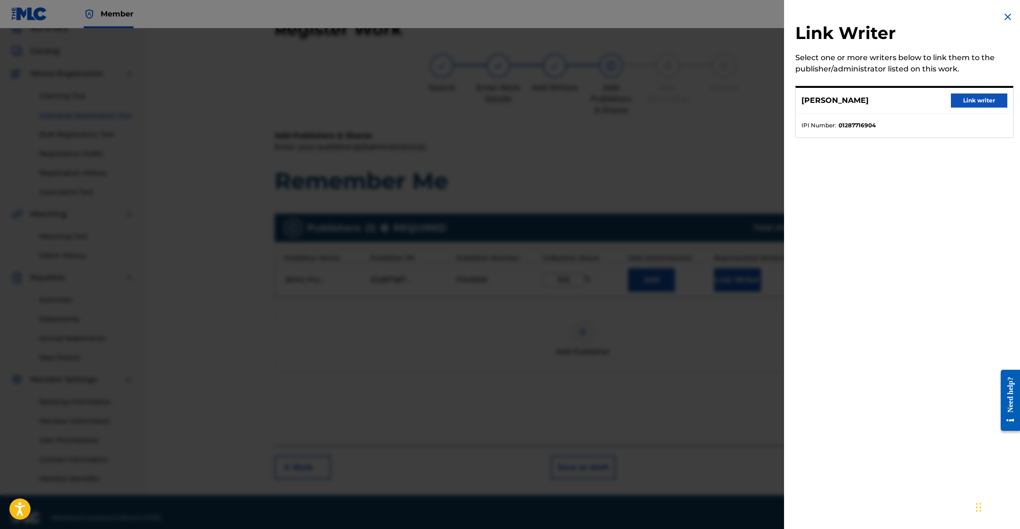
click at [977, 102] on button "Link writer" at bounding box center [979, 101] width 56 height 14
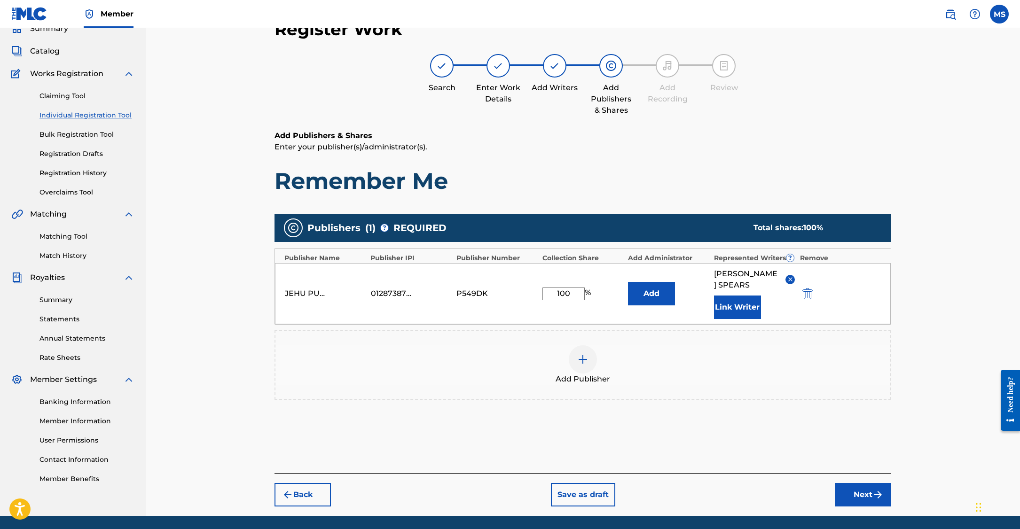
click at [865, 493] on button "Next" at bounding box center [863, 494] width 56 height 23
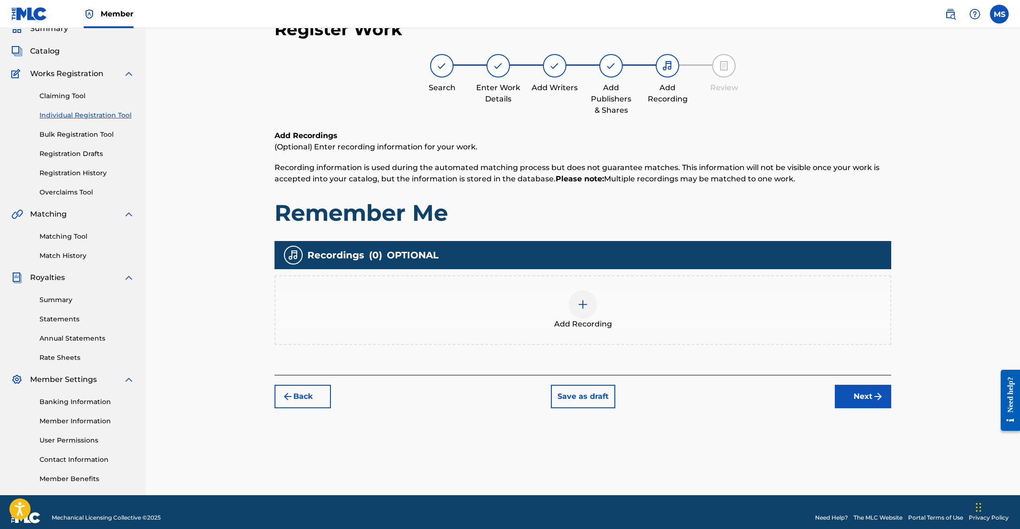
click at [866, 394] on button "Next" at bounding box center [863, 396] width 56 height 23
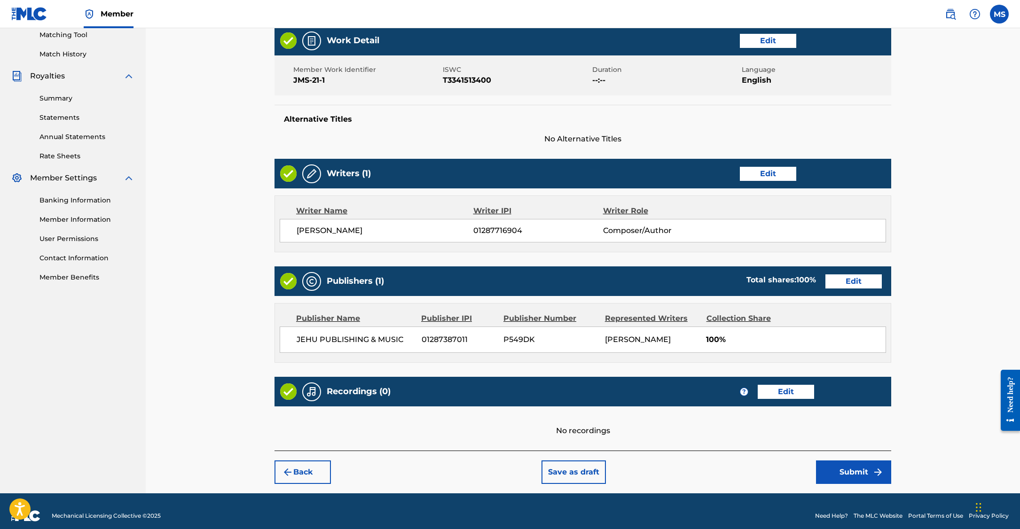
scroll to position [253, 0]
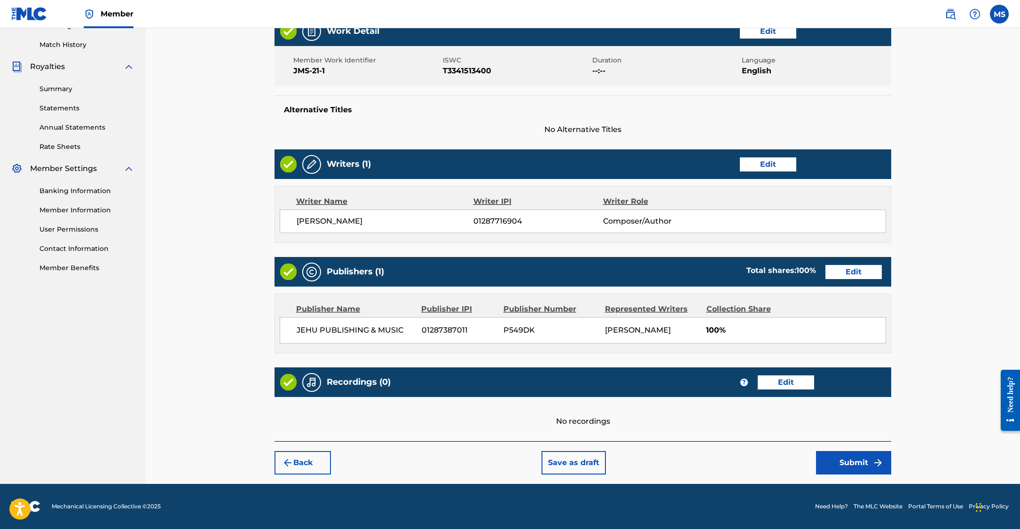
click at [858, 461] on button "Submit" at bounding box center [853, 462] width 75 height 23
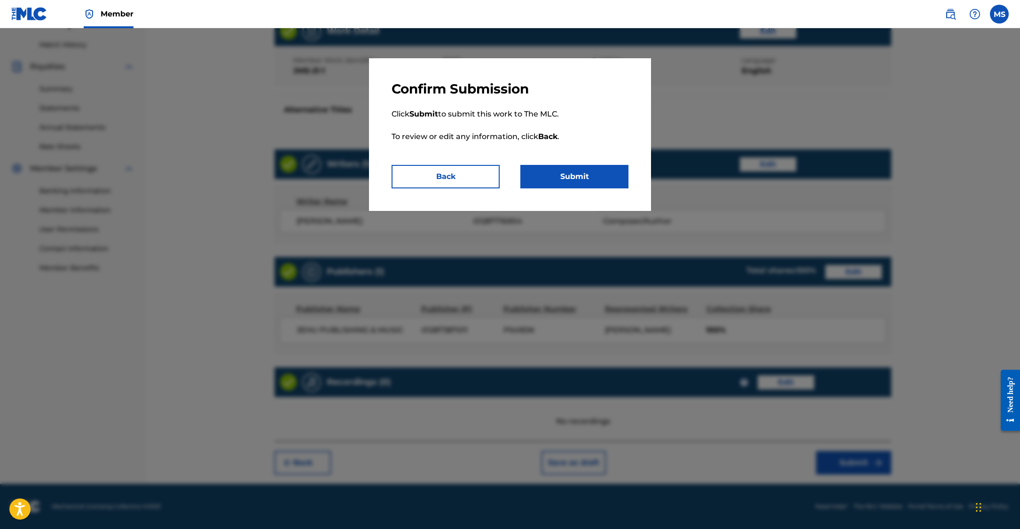
click at [566, 178] on button "Submit" at bounding box center [574, 176] width 108 height 23
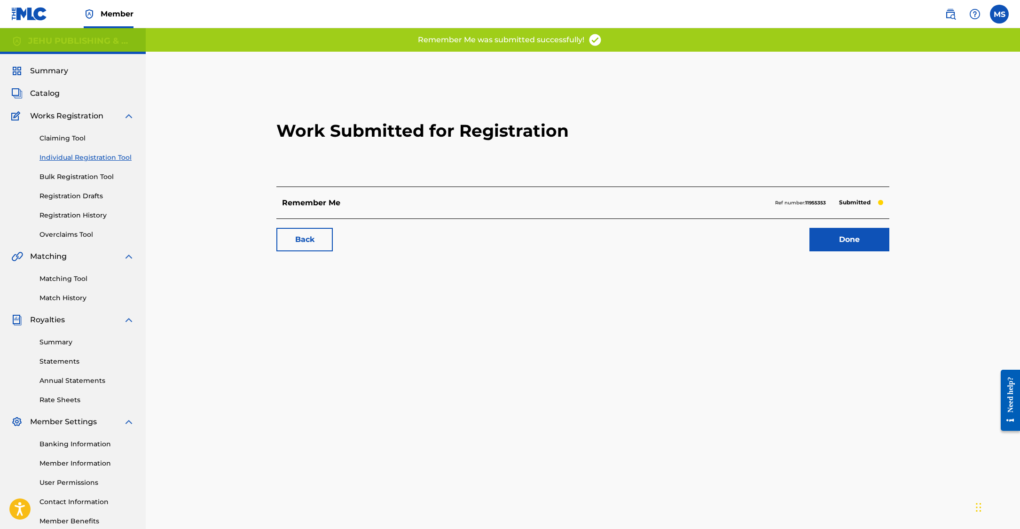
click at [854, 238] on link "Done" at bounding box center [849, 239] width 80 height 23
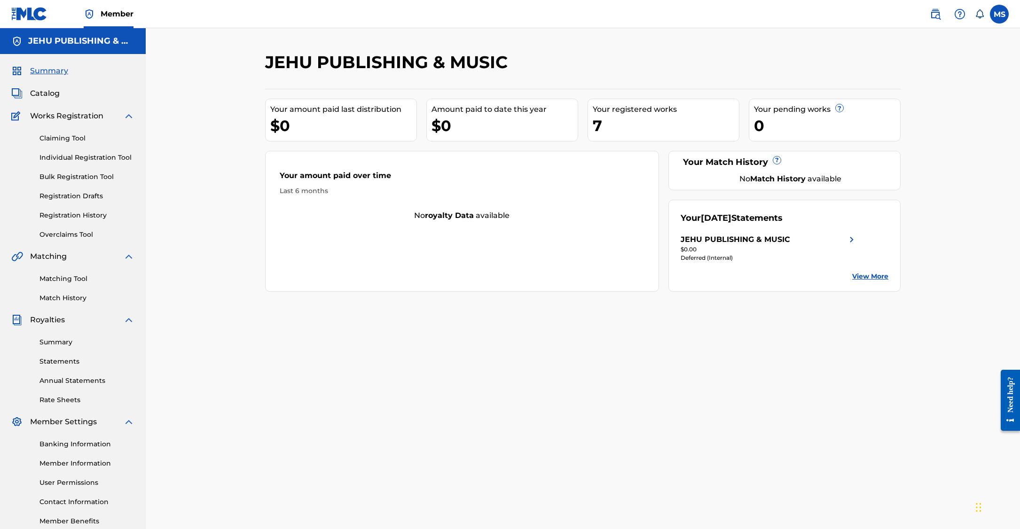
click at [47, 88] on span "Catalog" at bounding box center [45, 93] width 30 height 11
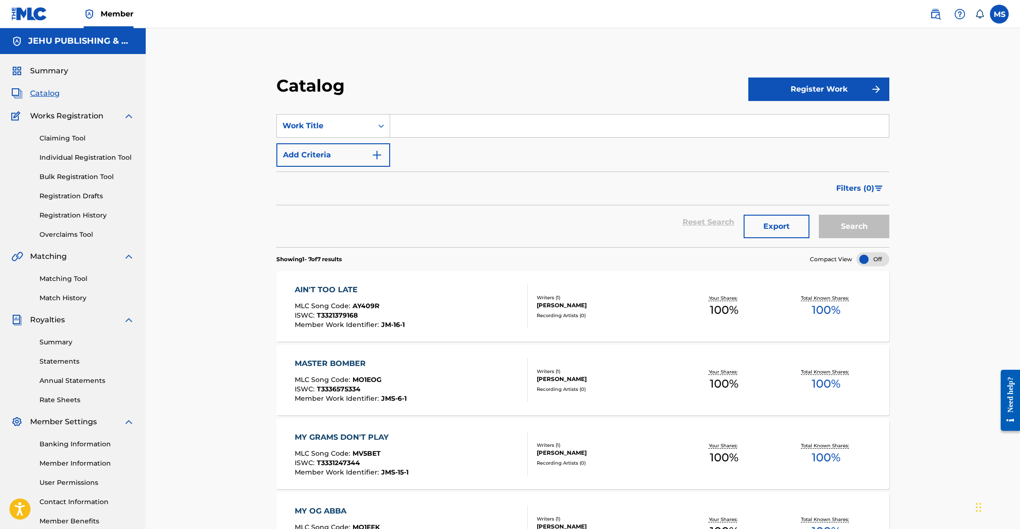
click at [65, 216] on link "Registration History" at bounding box center [86, 216] width 95 height 10
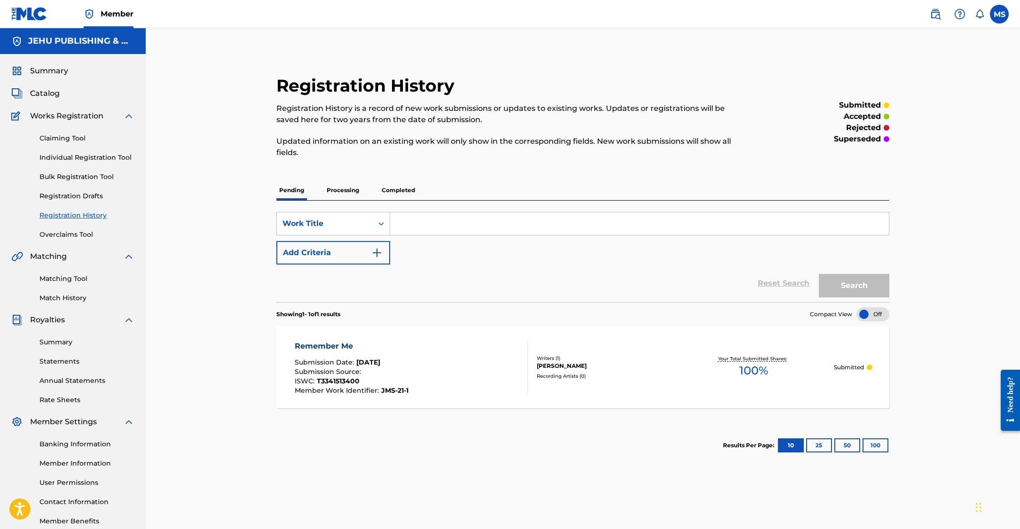
click at [343, 191] on p "Processing" at bounding box center [343, 190] width 38 height 20
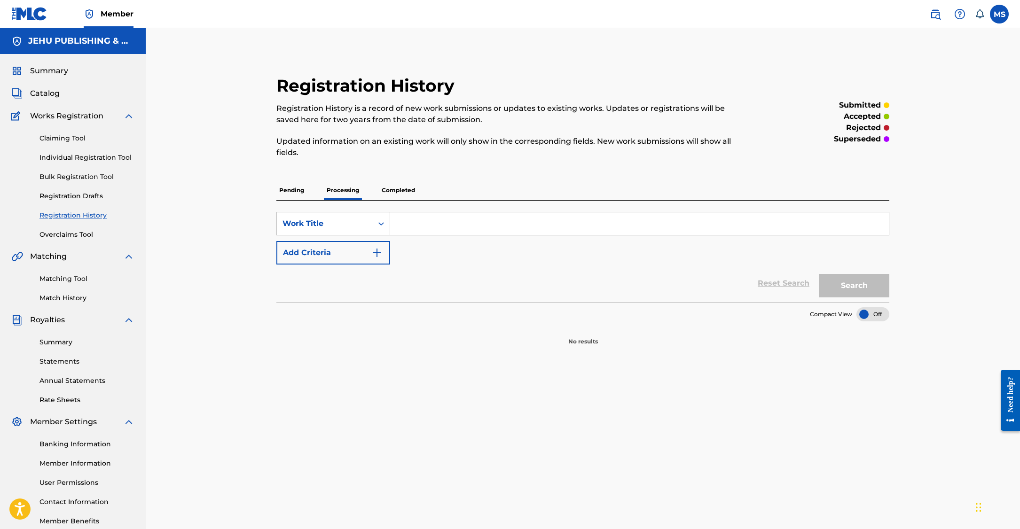
click at [297, 188] on p "Pending" at bounding box center [291, 190] width 31 height 20
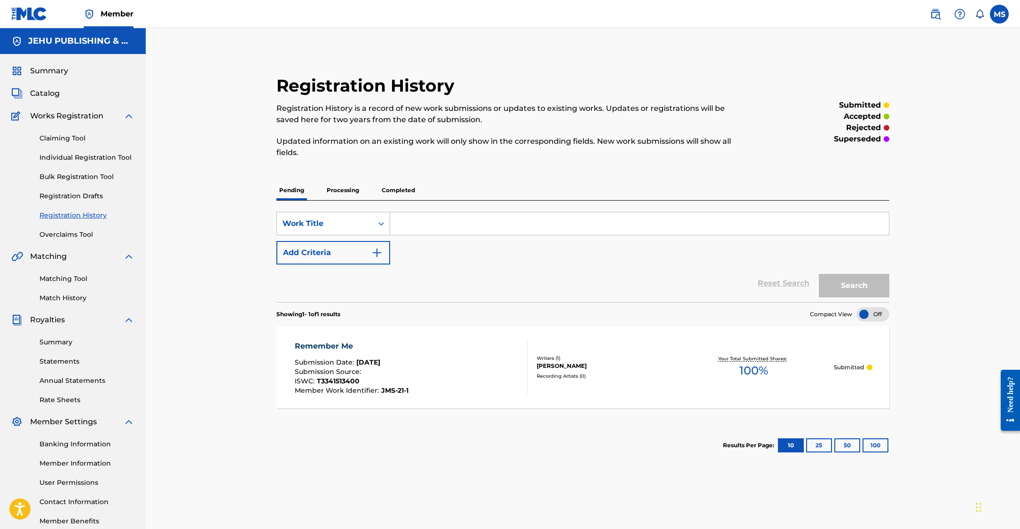
click at [318, 346] on div "Remember Me" at bounding box center [352, 346] width 114 height 11
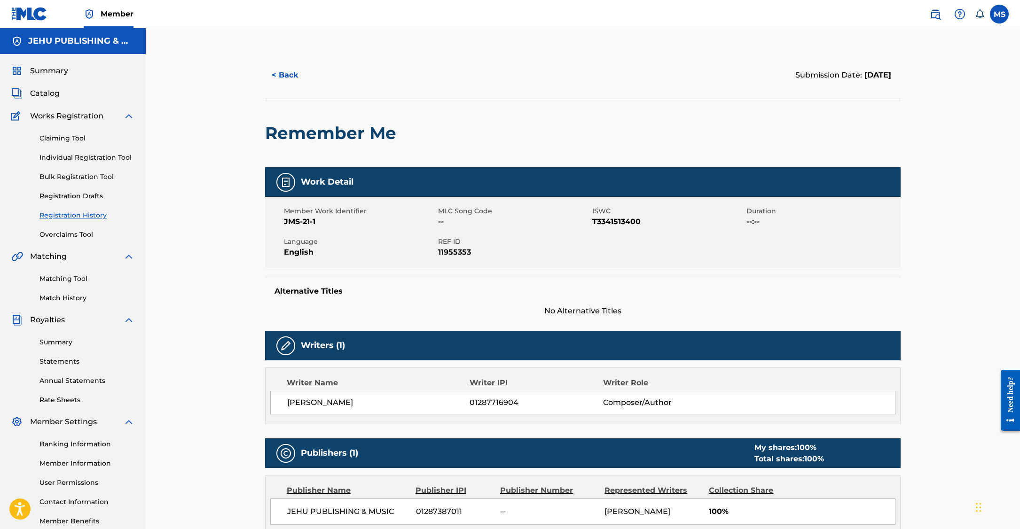
click at [453, 253] on span "11955353" at bounding box center [514, 252] width 152 height 11
click at [451, 252] on span "11955353" at bounding box center [514, 252] width 152 height 11
click at [43, 92] on span "Catalog" at bounding box center [45, 93] width 30 height 11
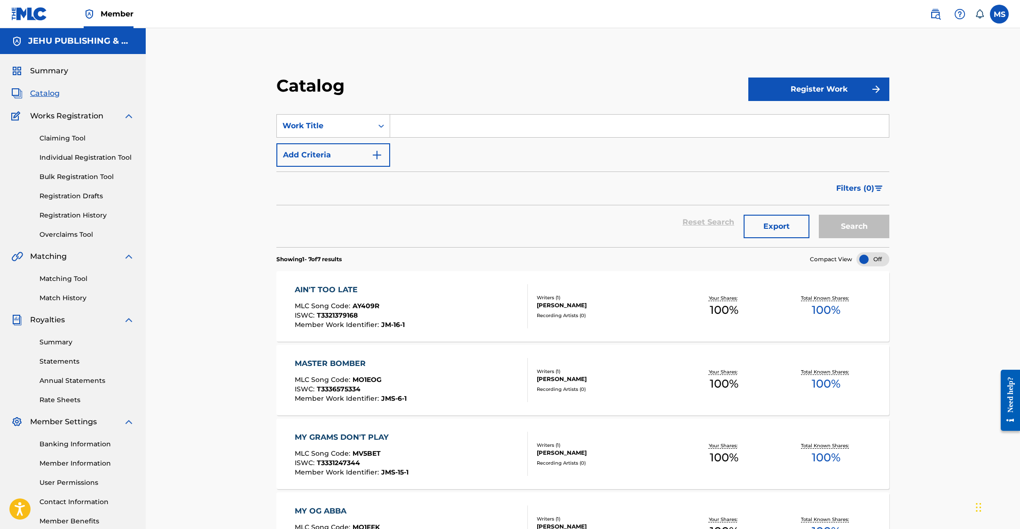
click at [339, 288] on div "AIN'T TOO LATE" at bounding box center [350, 289] width 110 height 11
